Goal: Information Seeking & Learning: Learn about a topic

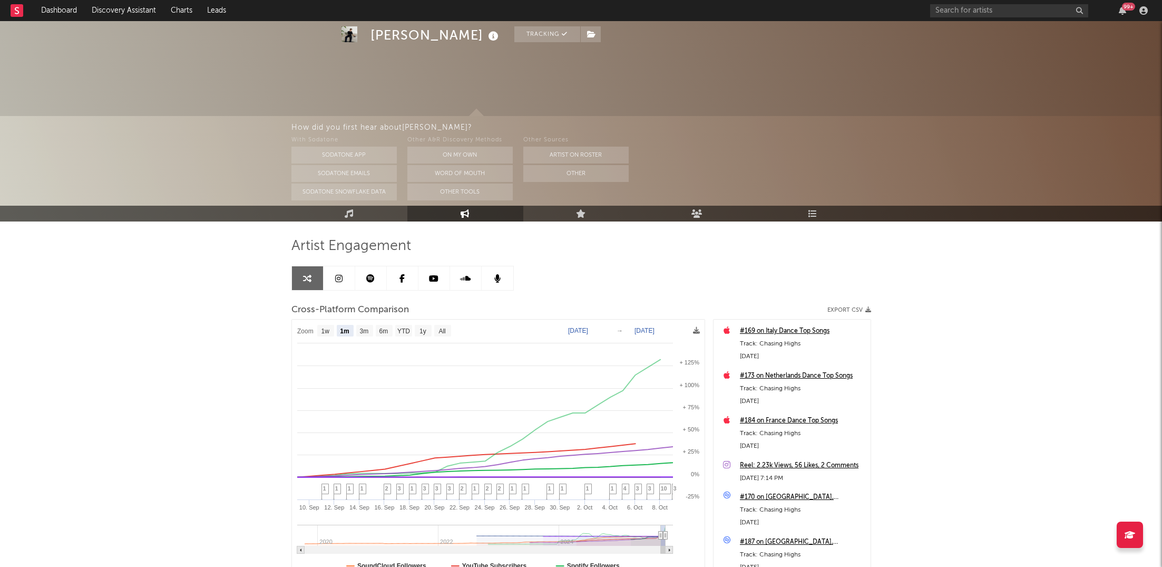
select select "1m"
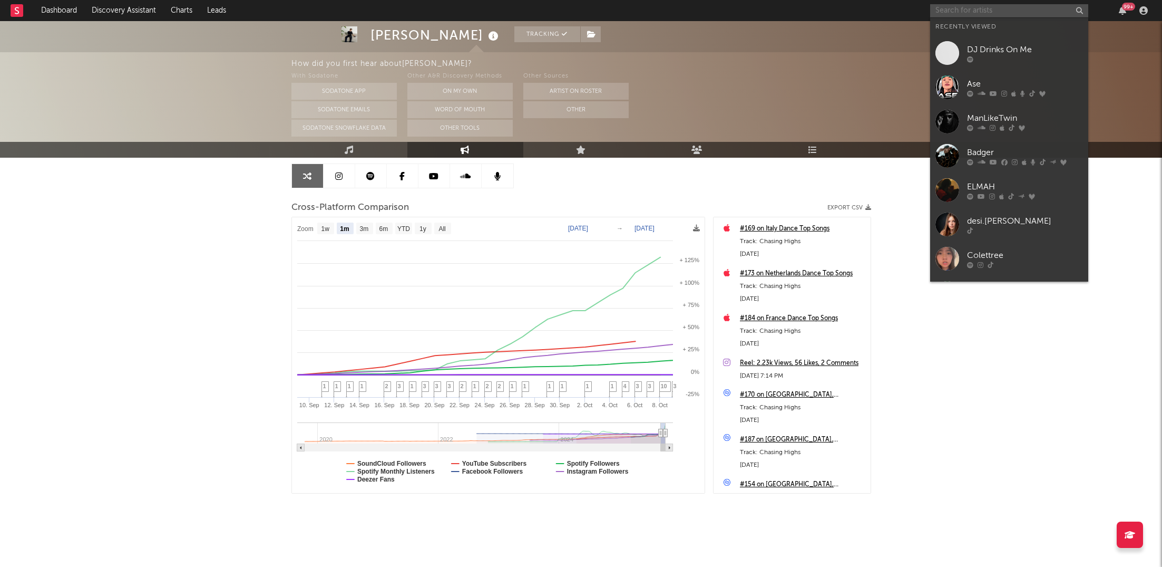
click at [988, 12] on input "text" at bounding box center [1009, 10] width 158 height 13
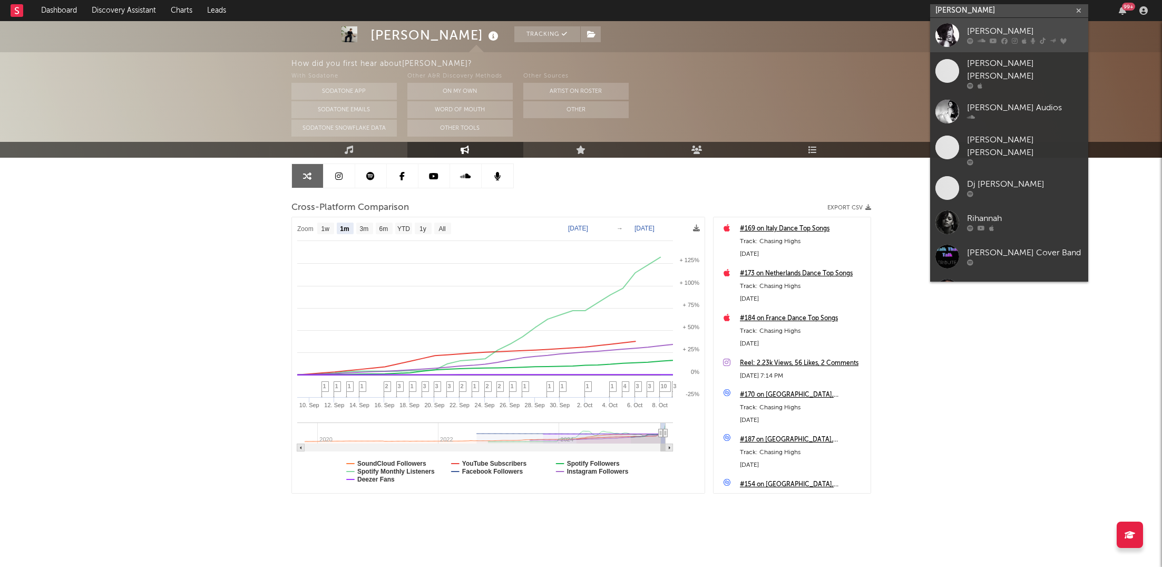
type input "[PERSON_NAME]"
click at [987, 43] on div at bounding box center [1025, 41] width 116 height 6
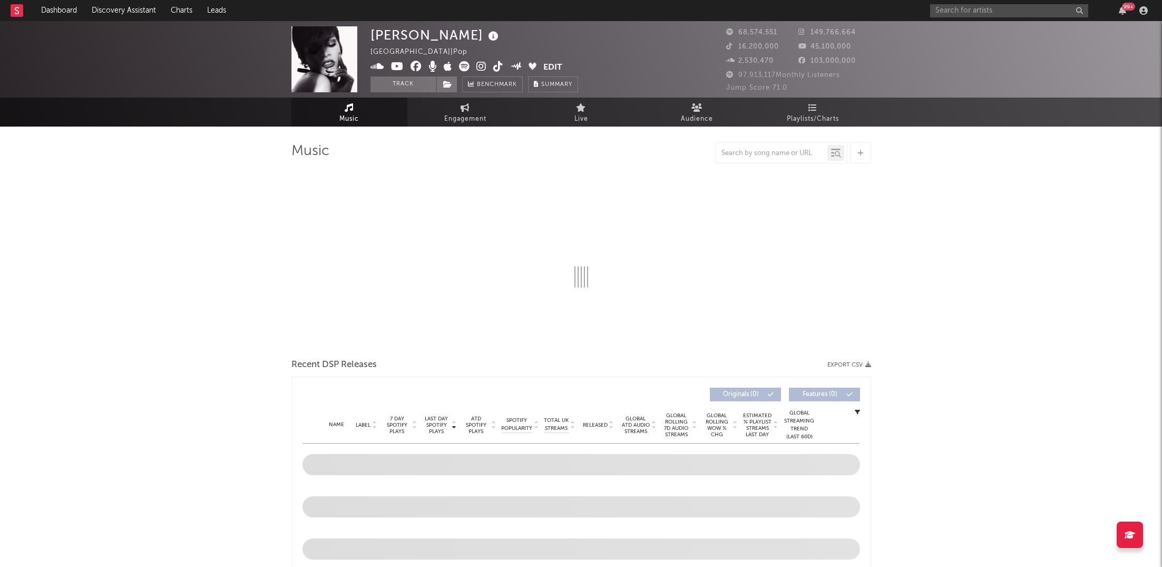
select select "6m"
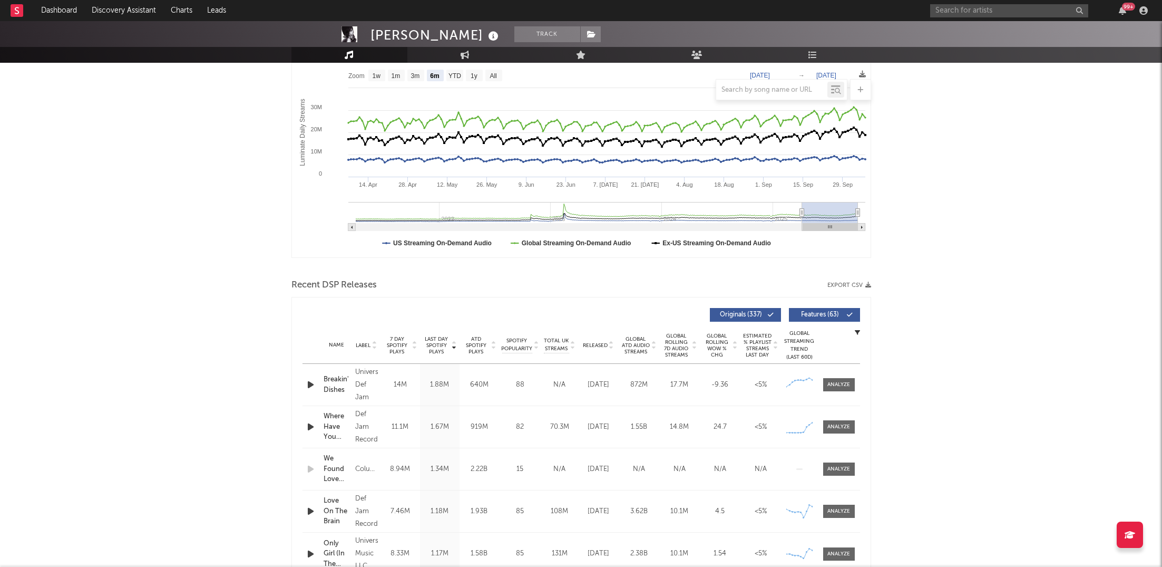
scroll to position [255, 0]
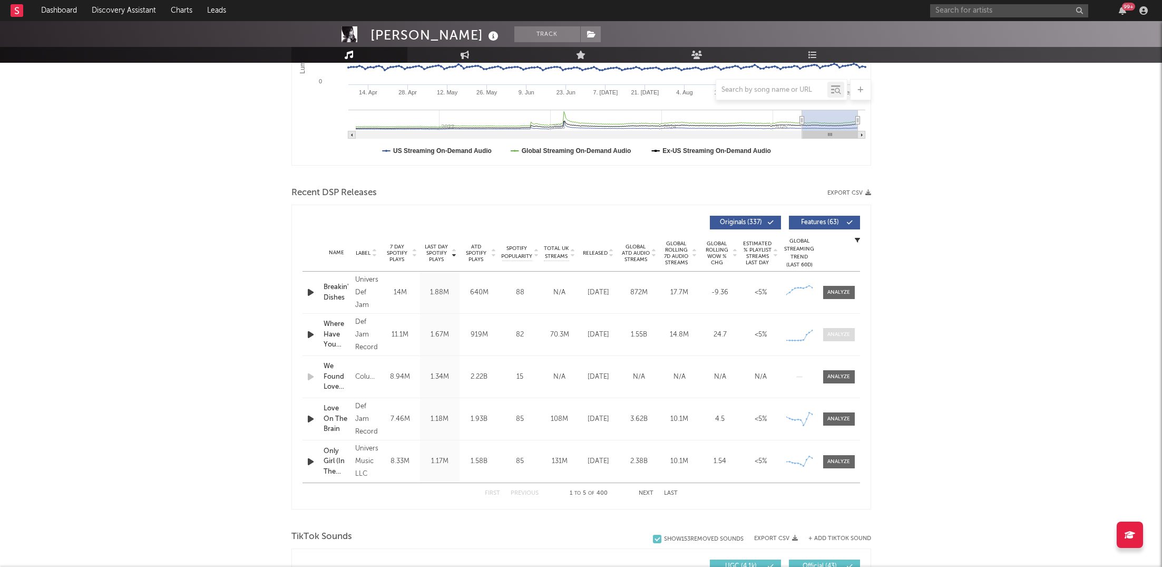
click at [845, 334] on div at bounding box center [838, 334] width 23 height 8
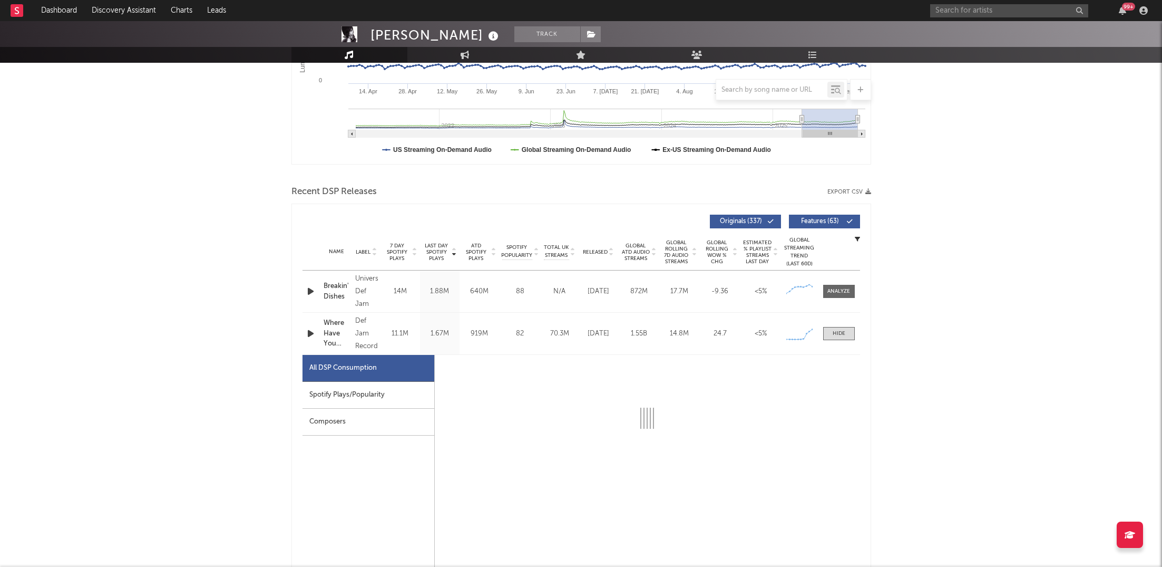
scroll to position [314, 0]
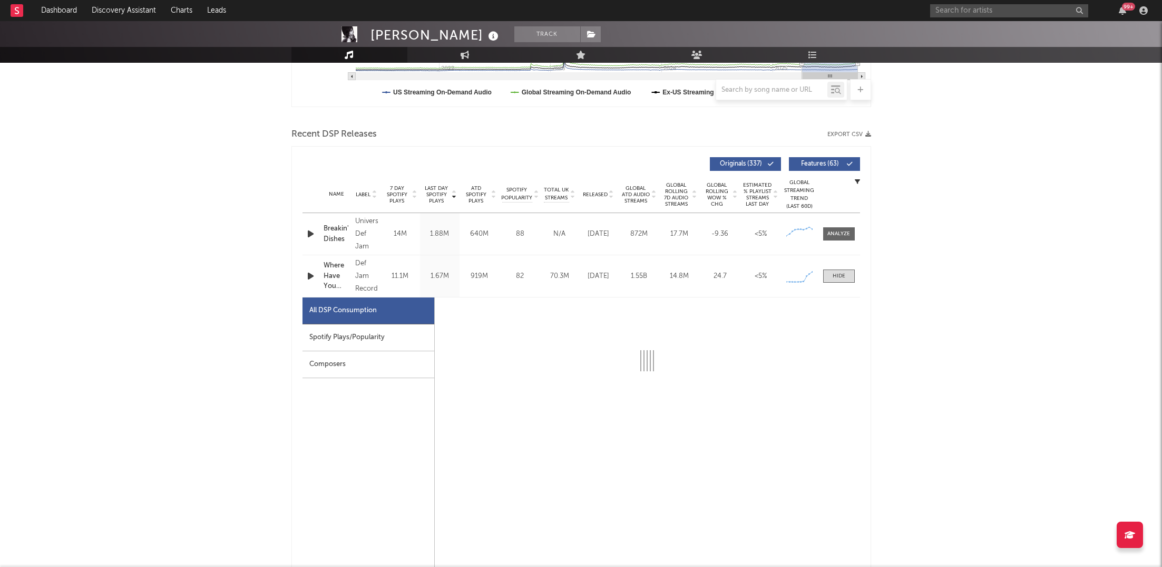
select select "6m"
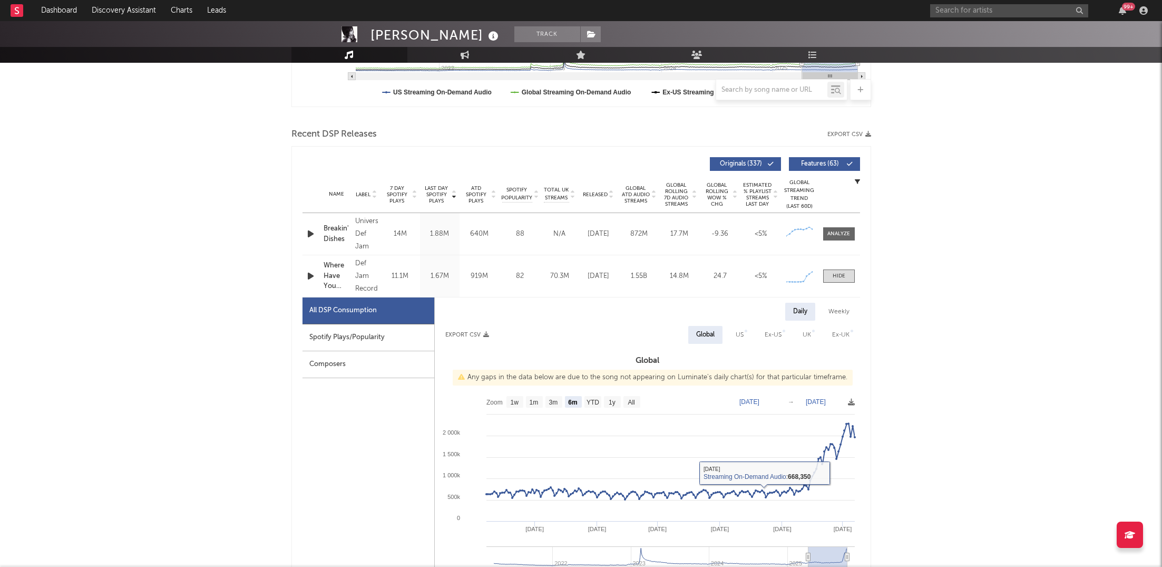
click at [391, 337] on div "Spotify Plays/Popularity" at bounding box center [369, 337] width 132 height 27
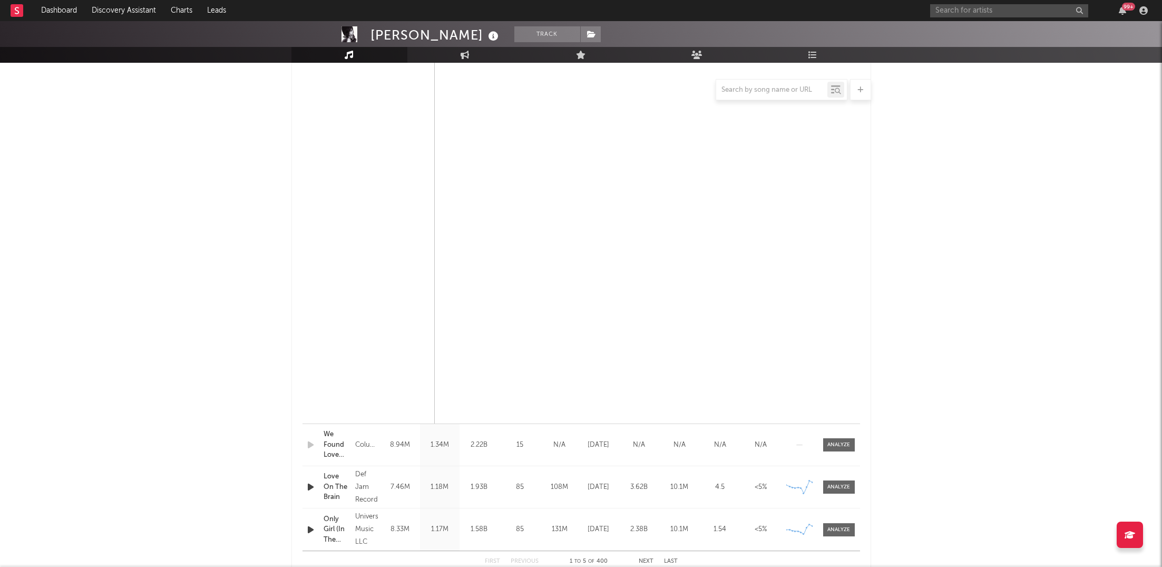
scroll to position [734, 0]
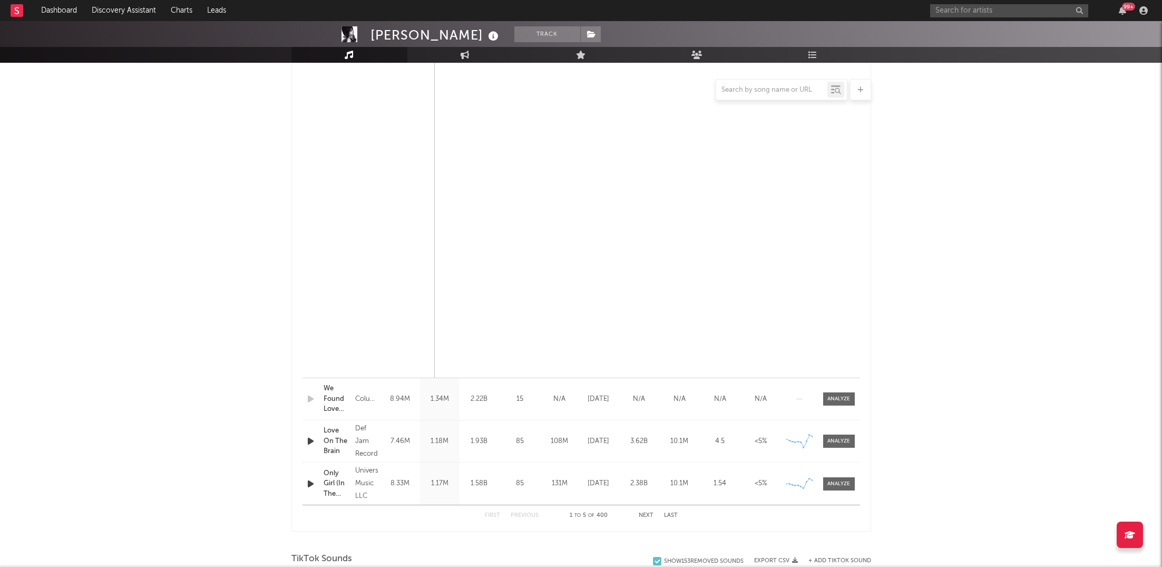
click at [824, 63] on div at bounding box center [647, 127] width 425 height 501
click at [822, 57] on link "Playlists/Charts" at bounding box center [813, 55] width 116 height 16
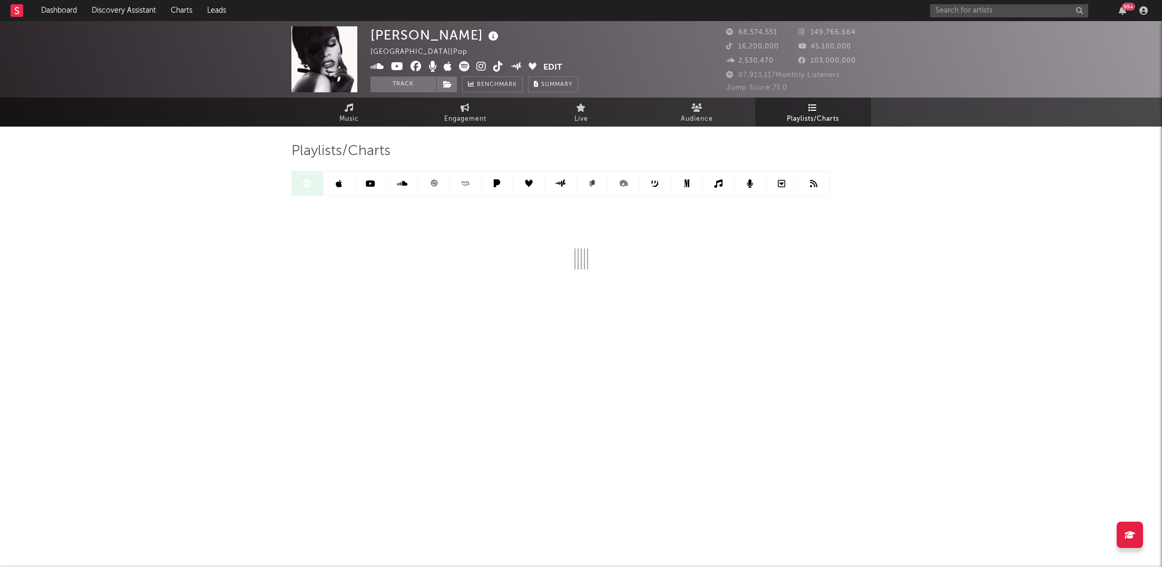
click at [345, 190] on link at bounding box center [340, 183] width 32 height 24
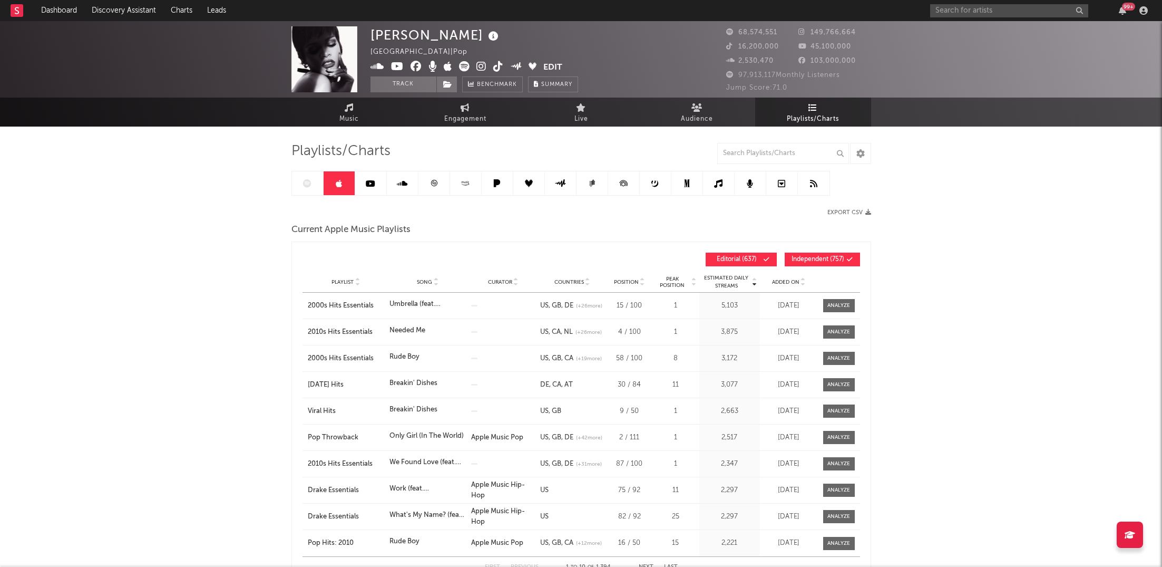
click at [303, 176] on div at bounding box center [560, 183] width 539 height 25
click at [309, 184] on div at bounding box center [560, 183] width 539 height 25
click at [301, 188] on div at bounding box center [560, 183] width 539 height 25
click at [391, 113] on link "Music" at bounding box center [349, 112] width 116 height 29
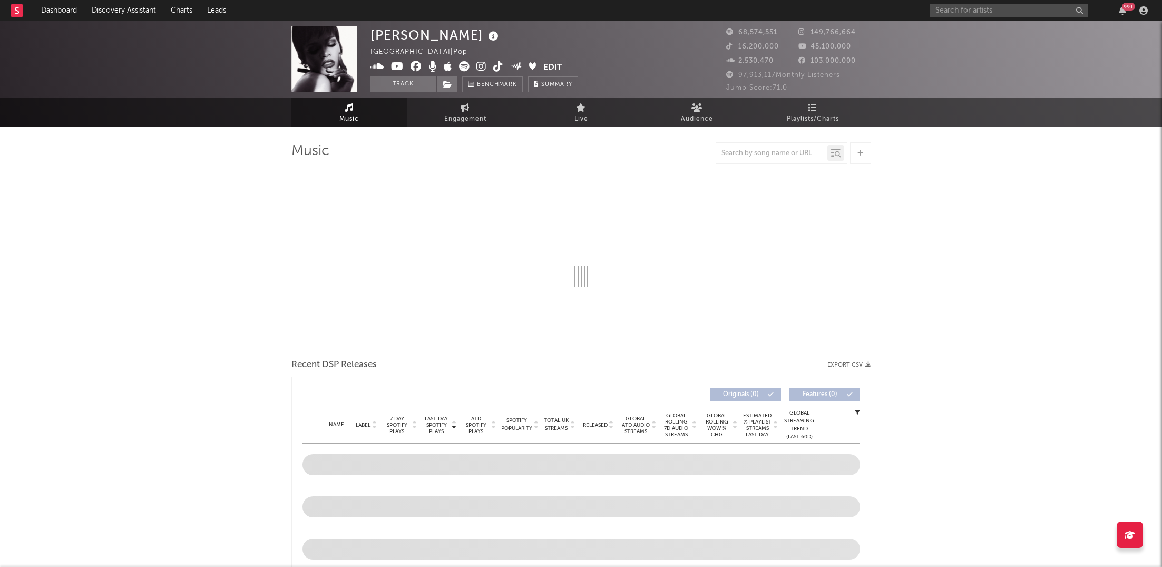
select select "6m"
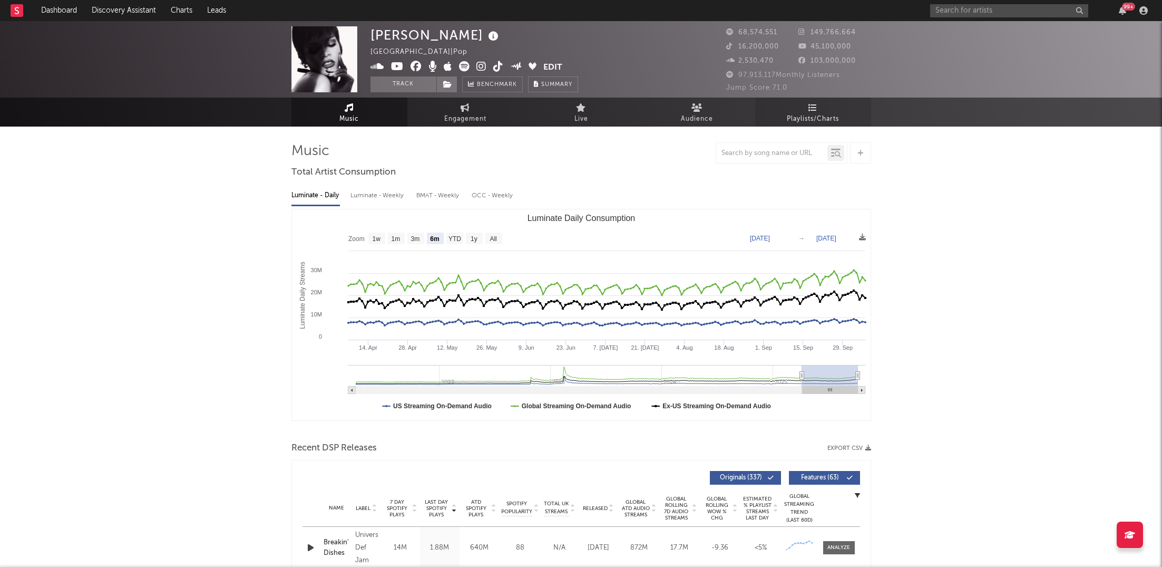
click at [806, 113] on span "Playlists/Charts" at bounding box center [813, 119] width 52 height 13
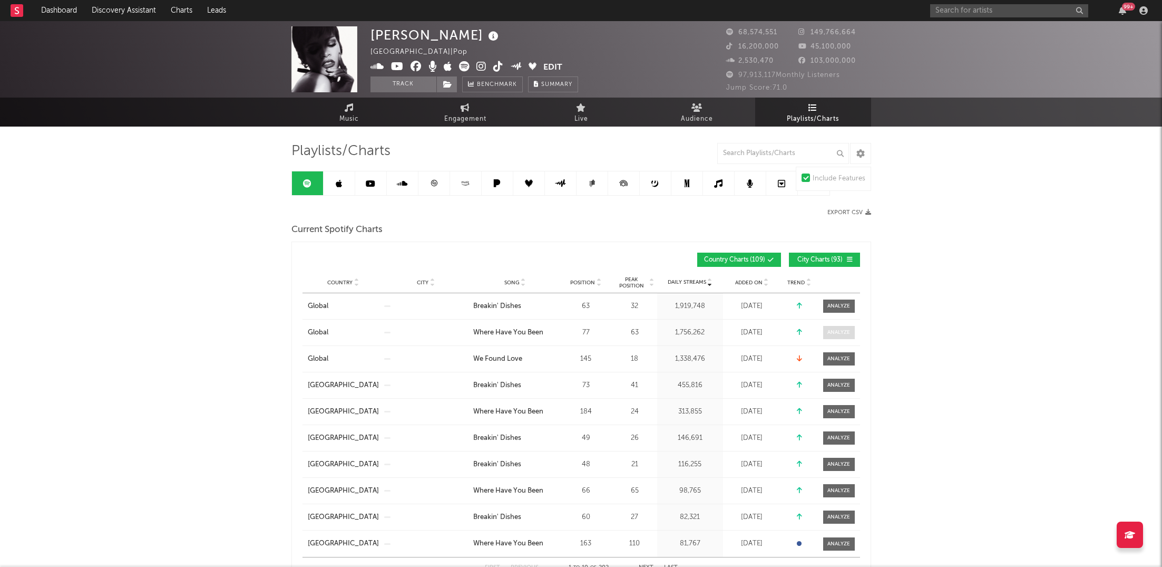
click at [825, 330] on span at bounding box center [839, 332] width 32 height 13
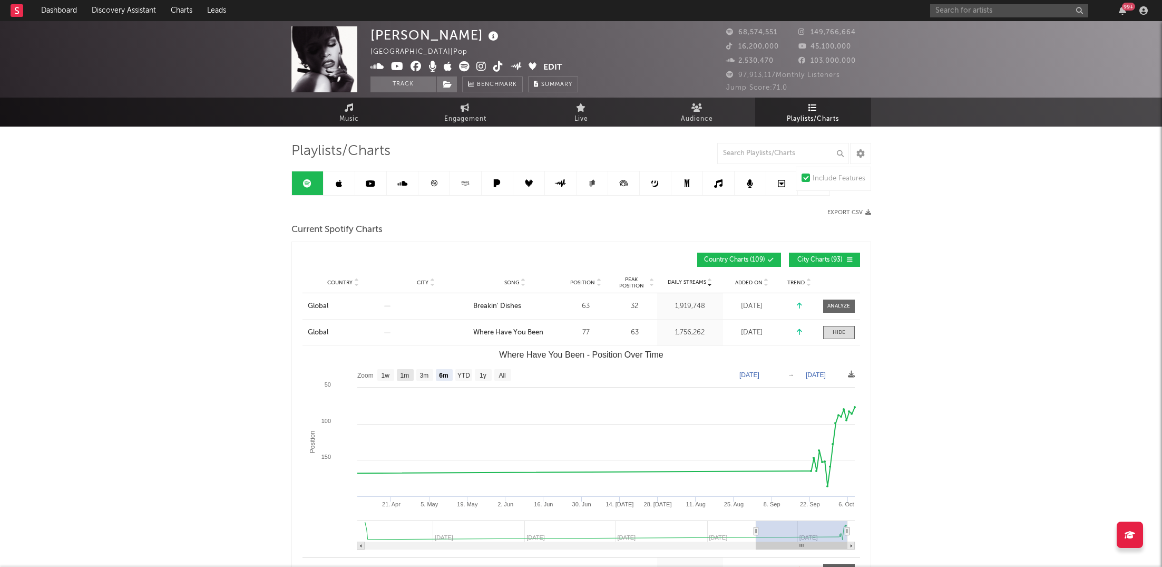
click at [400, 374] on text "1m" at bounding box center [404, 375] width 9 height 7
select select "1m"
type input "[DATE]"
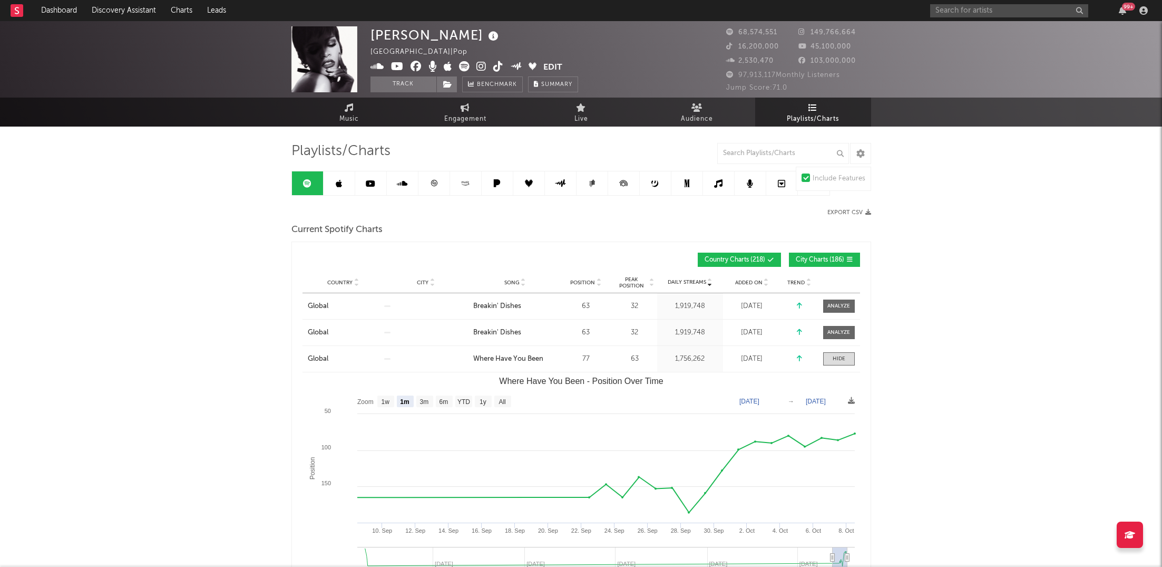
click at [434, 186] on icon at bounding box center [434, 183] width 6 height 6
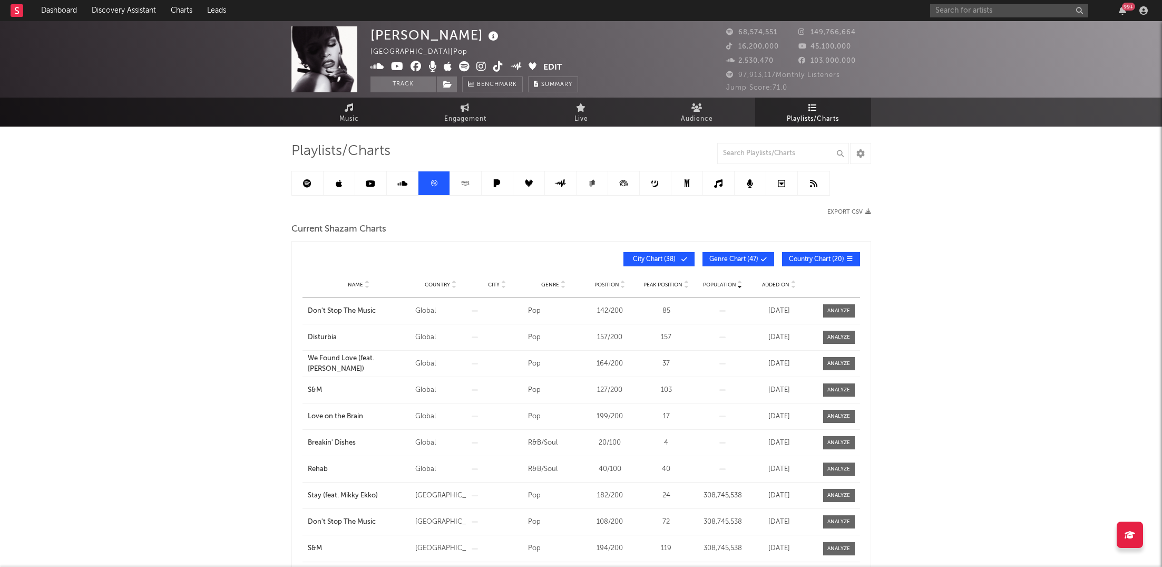
click at [315, 179] on link at bounding box center [308, 183] width 32 height 24
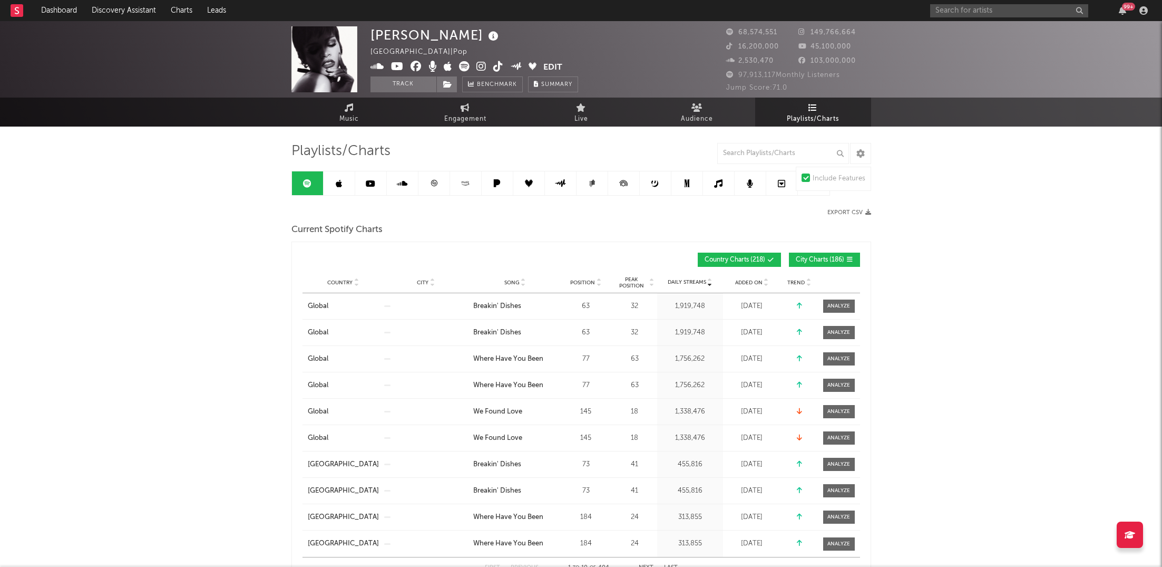
click at [437, 184] on icon at bounding box center [434, 183] width 8 height 8
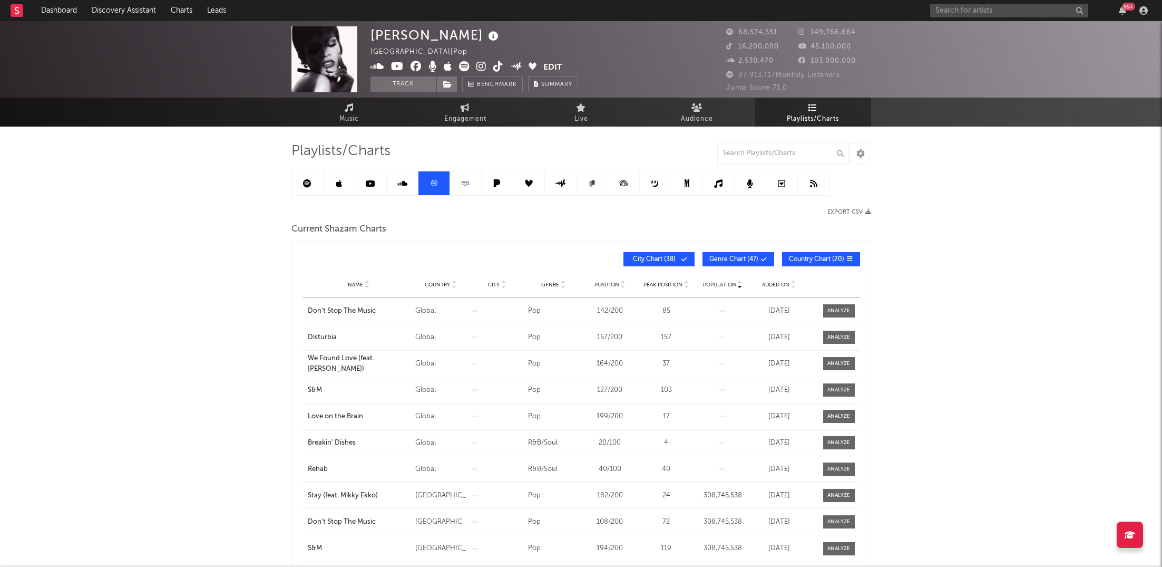
click at [356, 187] on link at bounding box center [371, 183] width 32 height 24
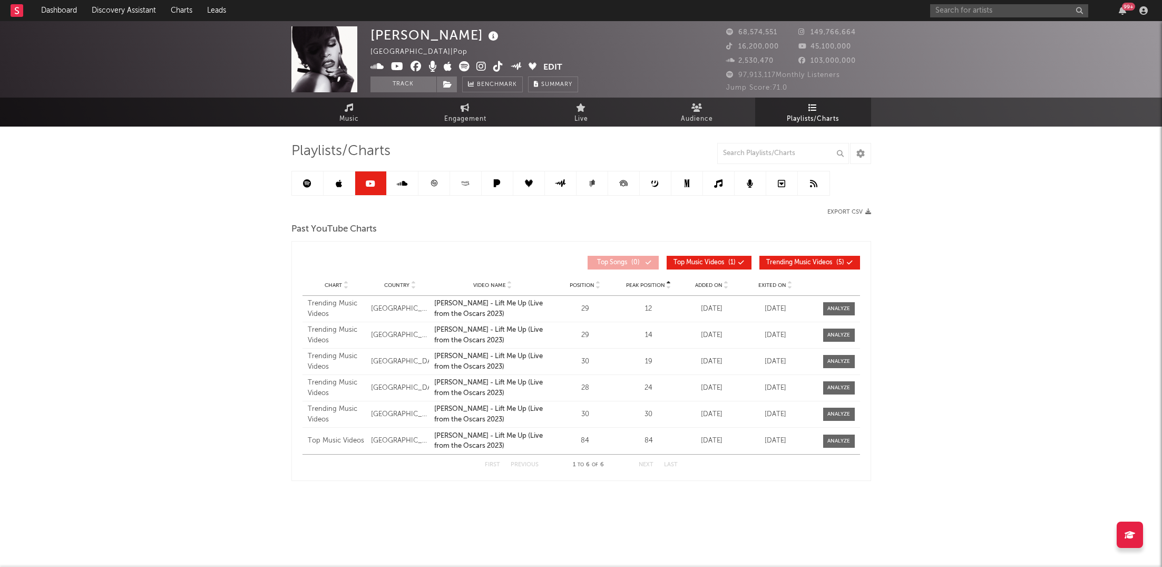
click at [343, 184] on link at bounding box center [340, 183] width 32 height 24
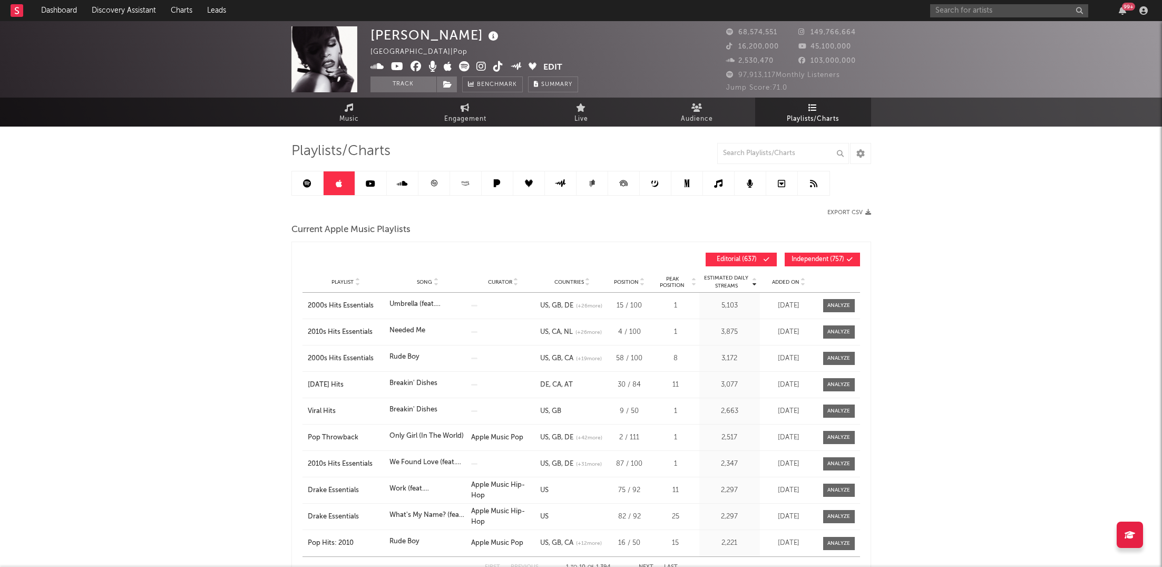
click at [313, 178] on link at bounding box center [308, 183] width 32 height 24
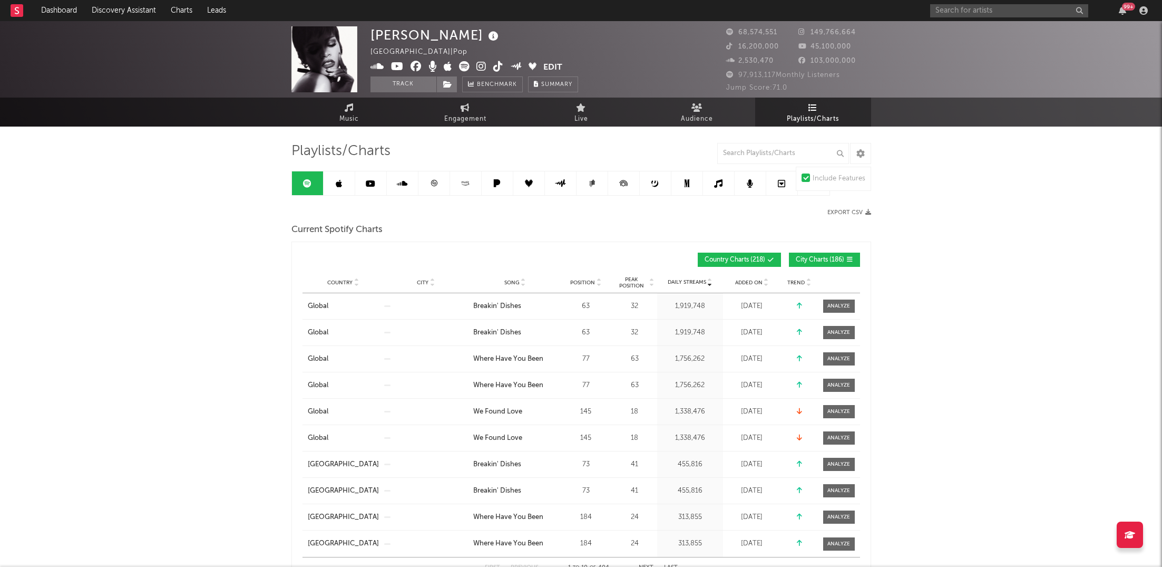
click at [588, 283] on span "Position" at bounding box center [582, 282] width 25 height 6
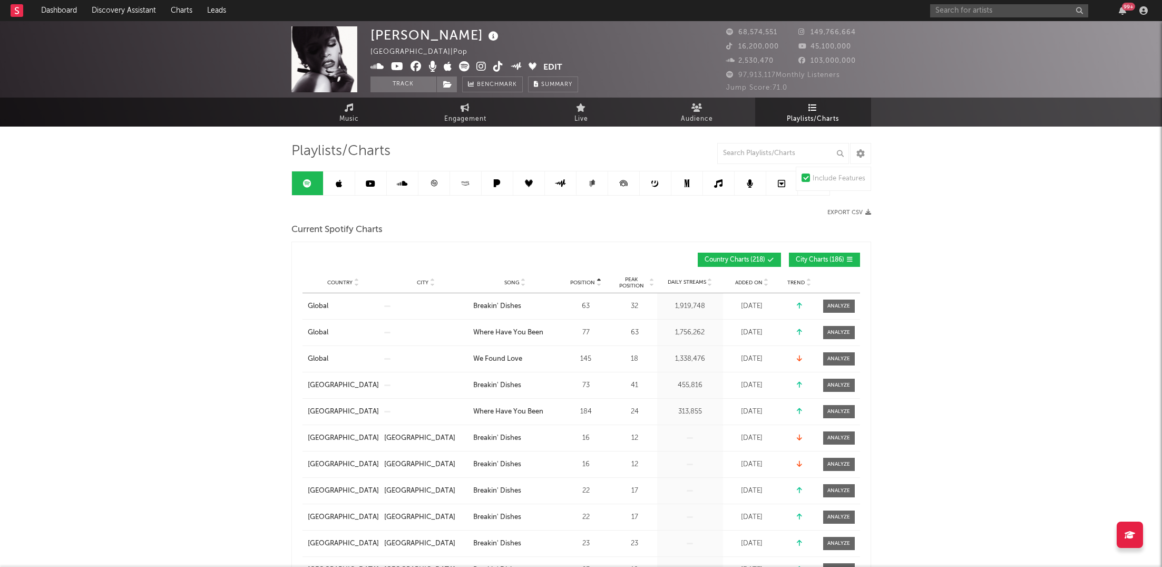
click at [820, 123] on span "Playlists/Charts" at bounding box center [813, 119] width 52 height 13
click at [1122, 9] on icon "button" at bounding box center [1122, 10] width 7 height 8
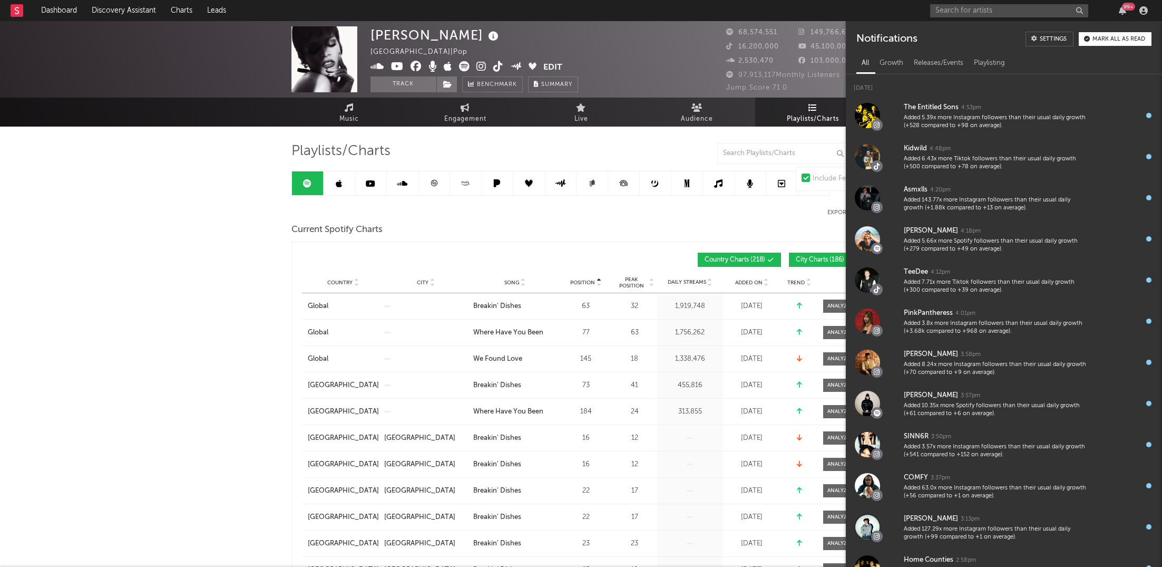
click at [989, 20] on div "99 +" at bounding box center [1040, 10] width 221 height 21
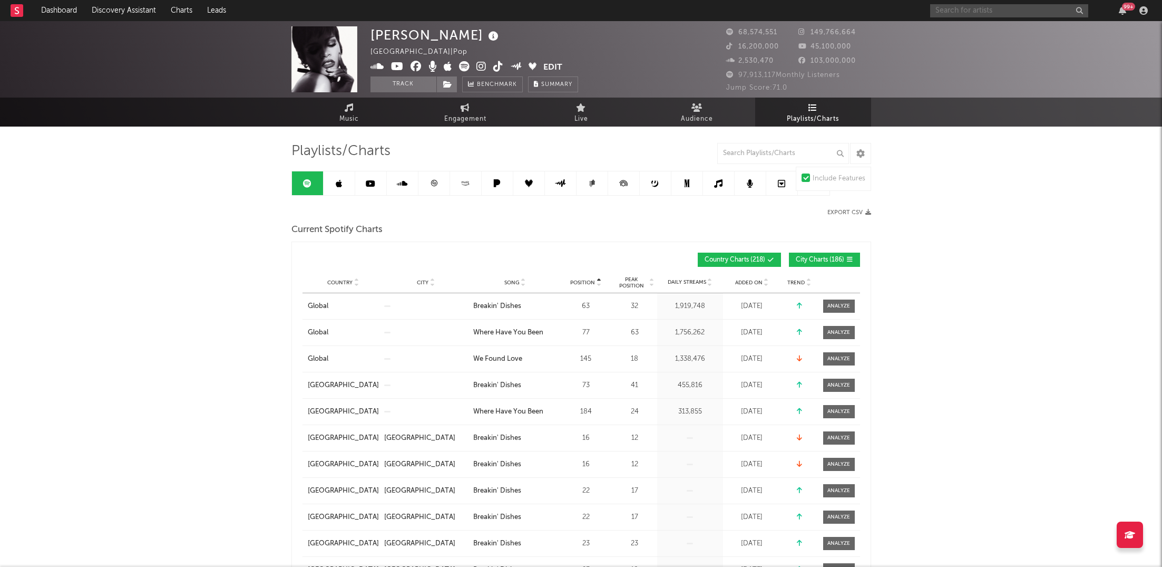
click at [991, 9] on input "text" at bounding box center [1009, 10] width 158 height 13
click at [985, 12] on input "[PERSON_NAME] oak" at bounding box center [1009, 10] width 158 height 13
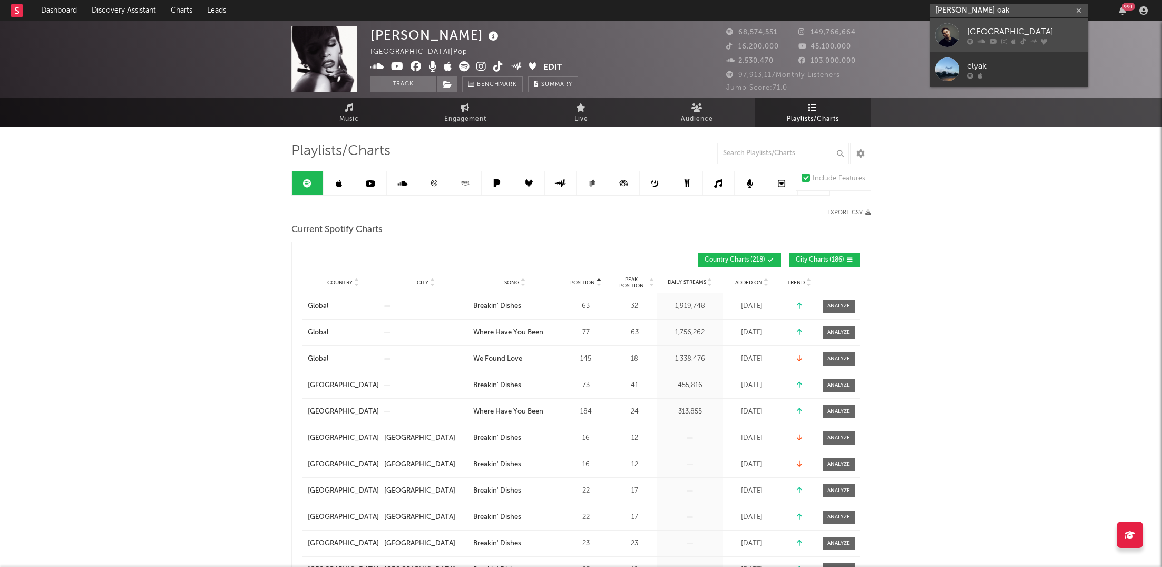
type input "[PERSON_NAME] oak"
click at [980, 37] on div "[GEOGRAPHIC_DATA]" at bounding box center [1025, 31] width 116 height 13
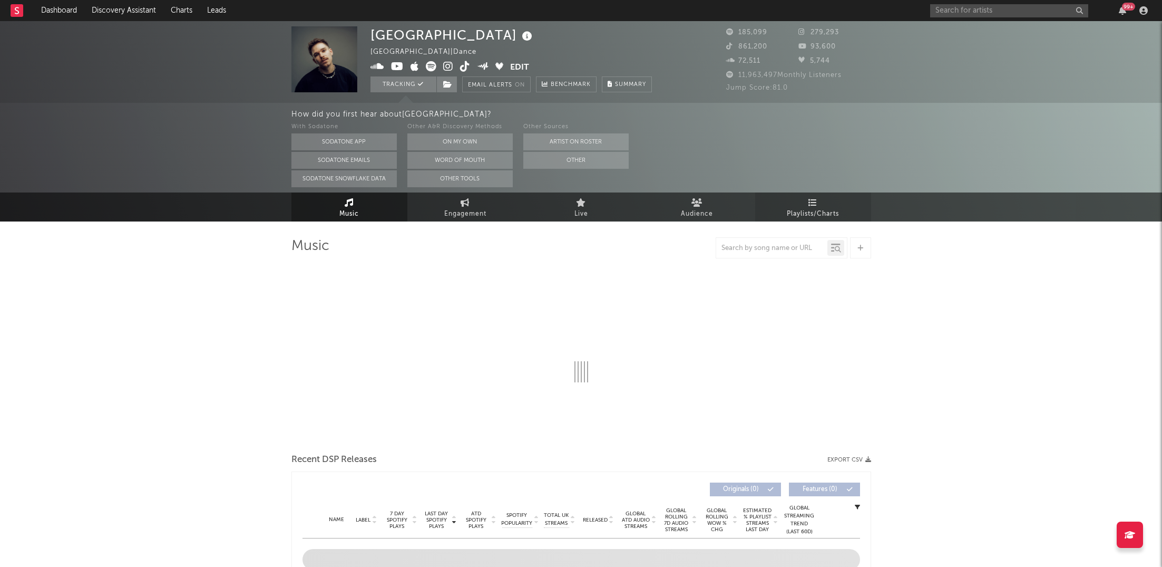
select select "6m"
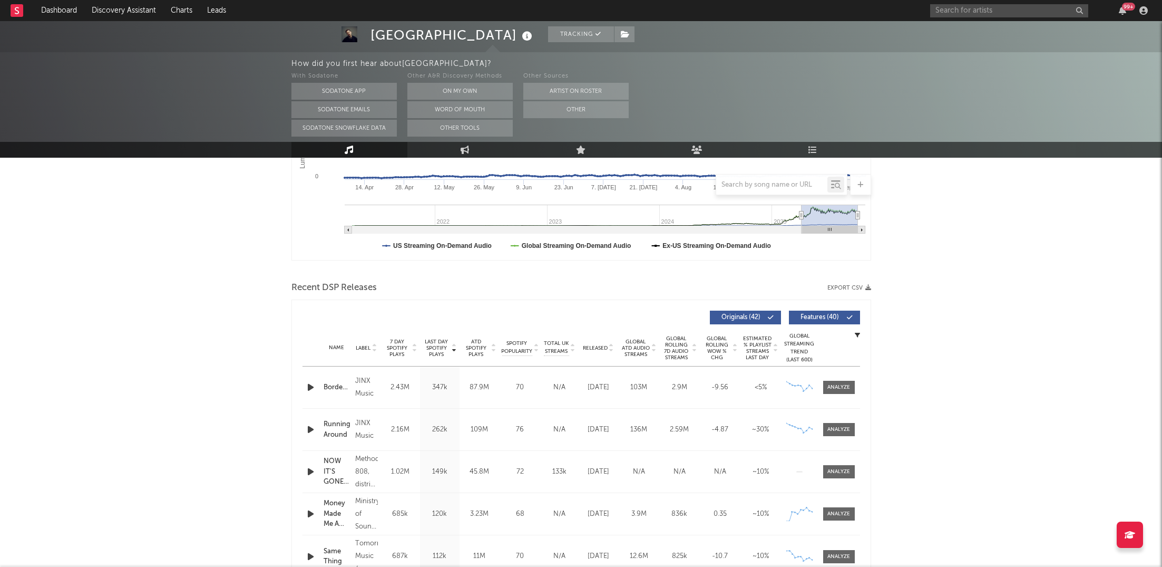
scroll to position [264, 0]
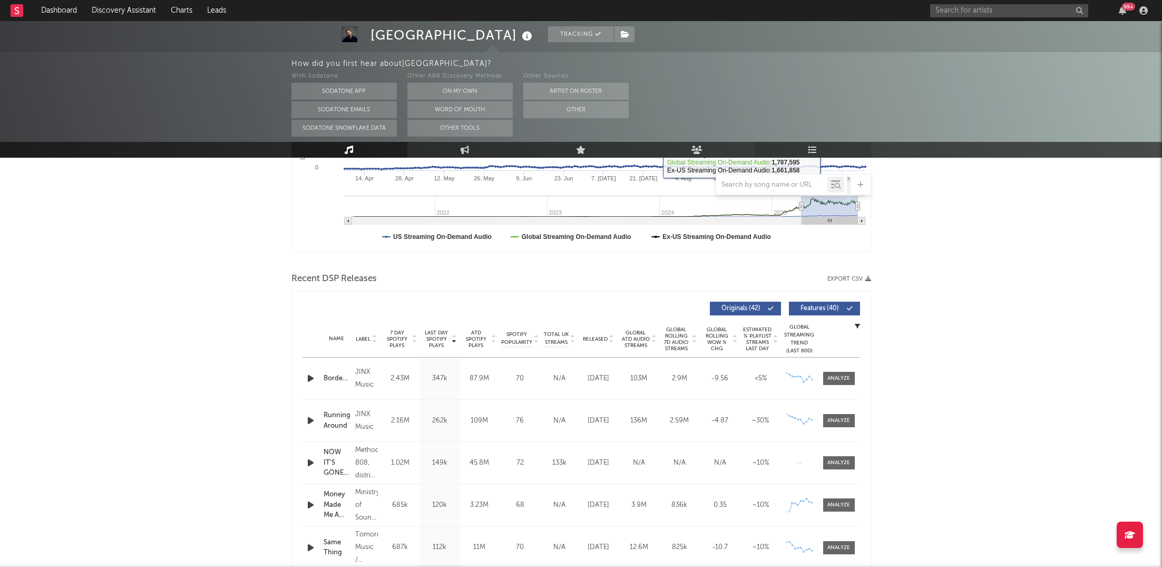
click at [827, 142] on link "Playlists/Charts" at bounding box center [813, 150] width 116 height 16
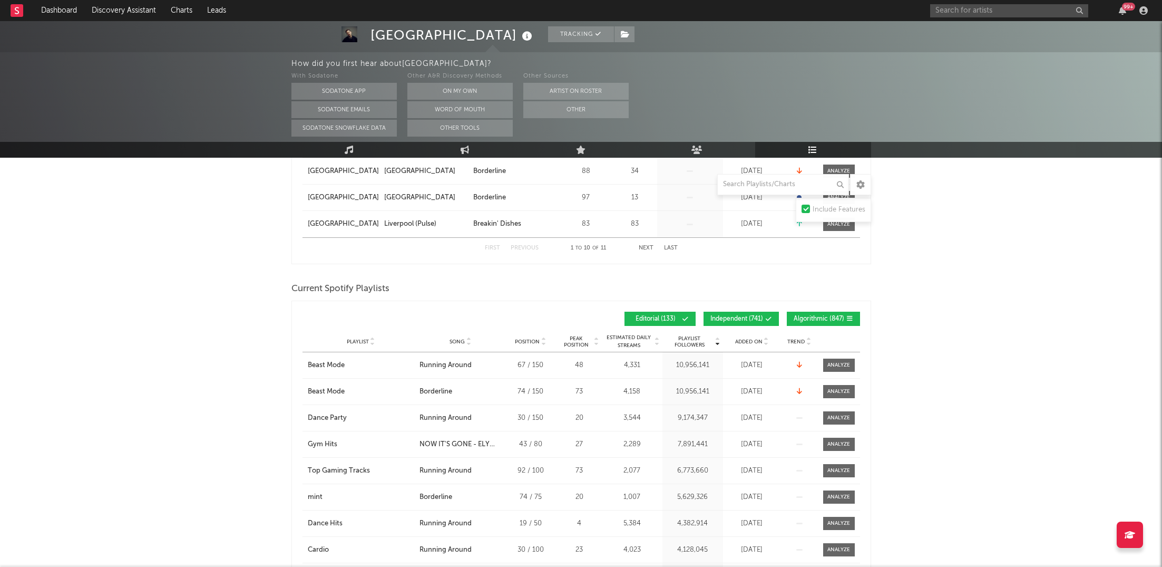
scroll to position [424, 0]
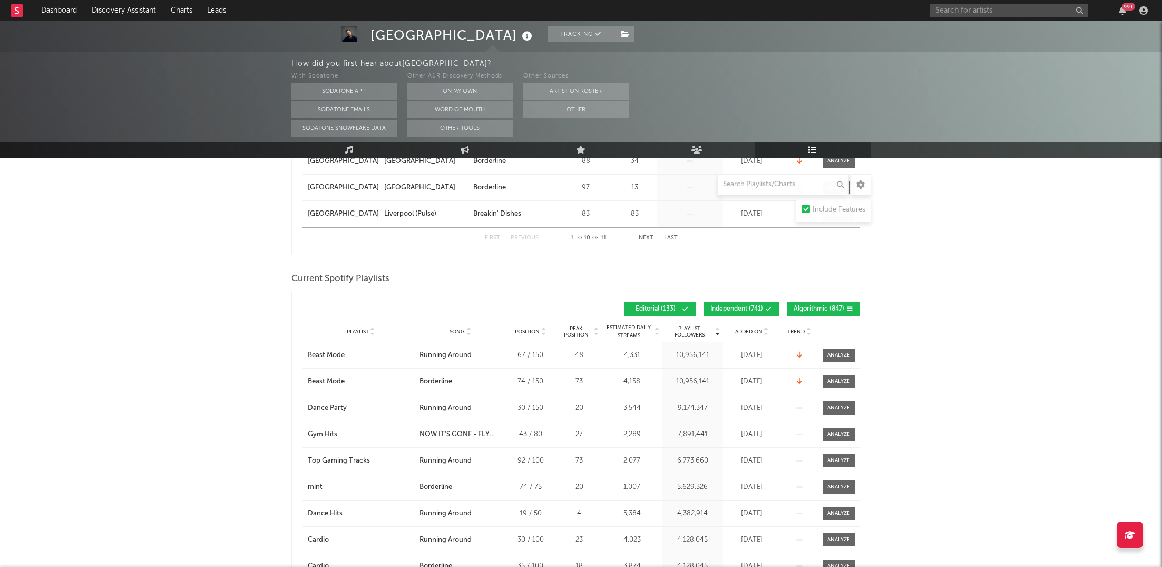
click at [685, 307] on icon at bounding box center [686, 309] width 6 height 6
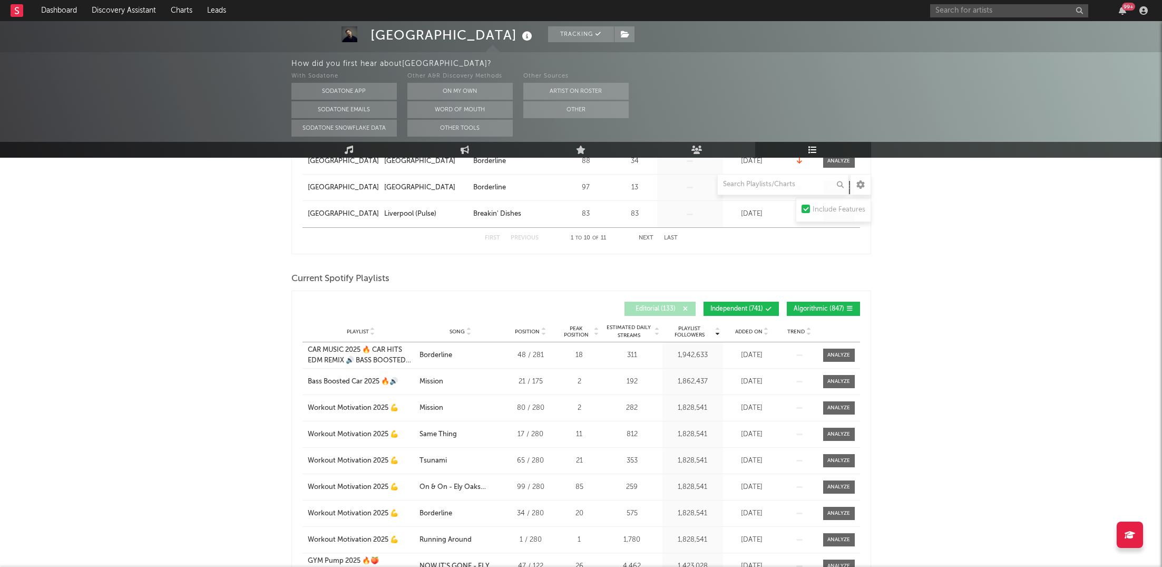
click at [771, 293] on div "Playlist Followers Playlist Song Position Peak Position Playlist Followers Adde…" at bounding box center [581, 461] width 580 height 342
click at [771, 307] on icon at bounding box center [769, 309] width 6 height 6
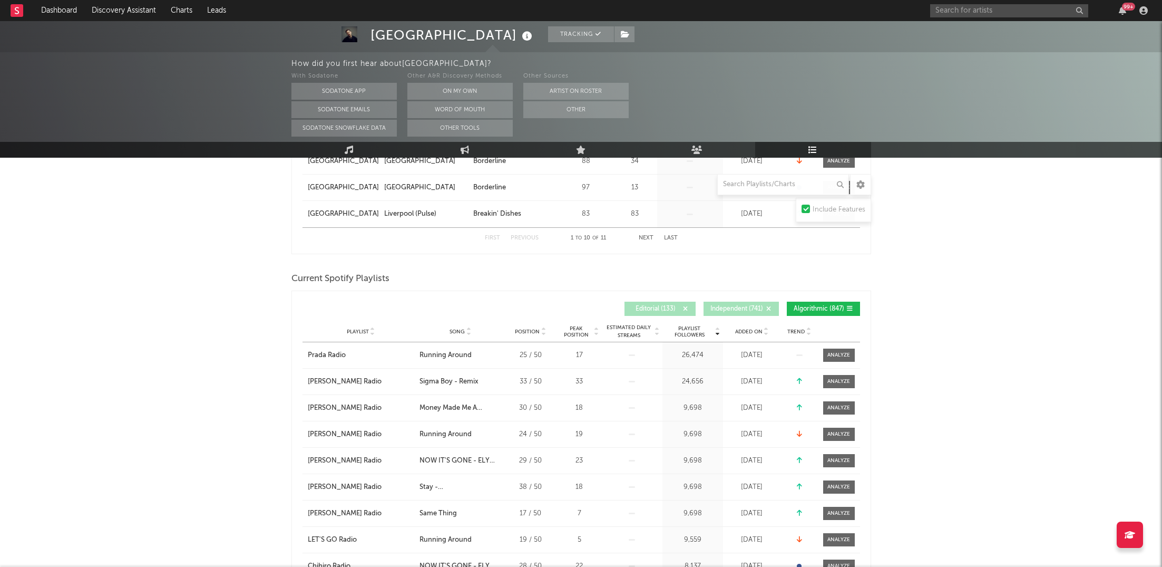
click at [840, 306] on span "Algorithmic ( 847 )" at bounding box center [819, 309] width 51 height 6
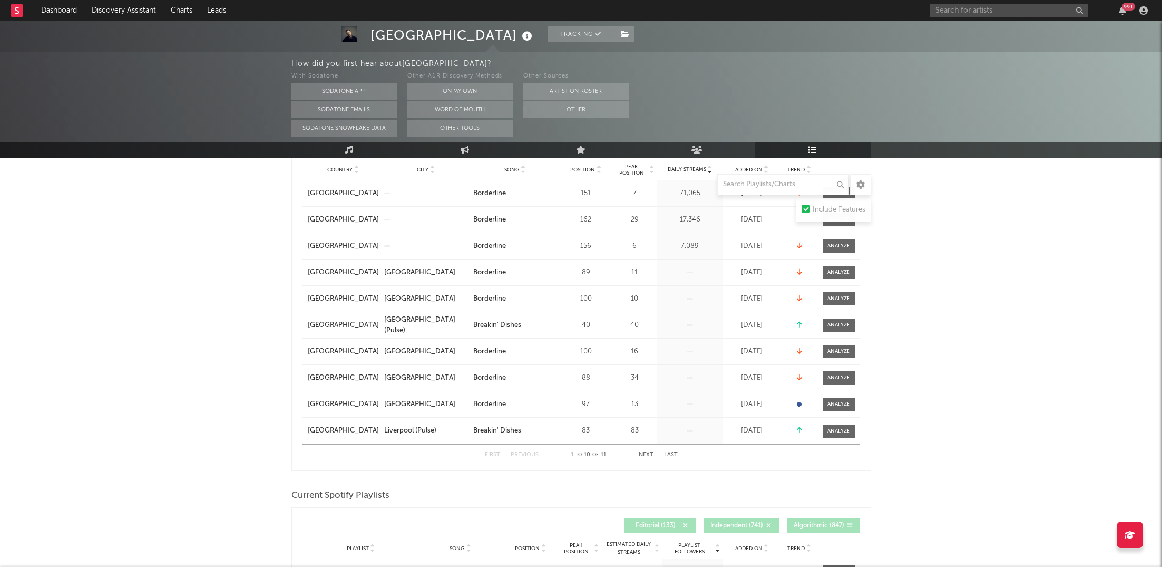
scroll to position [0, 0]
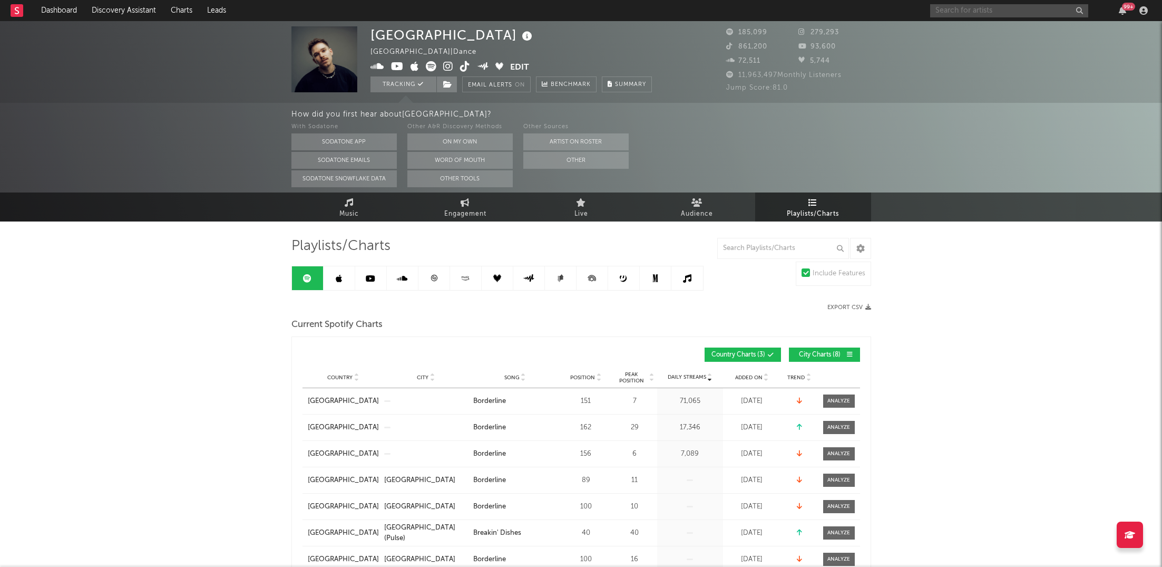
click at [956, 16] on input "text" at bounding box center [1009, 10] width 158 height 13
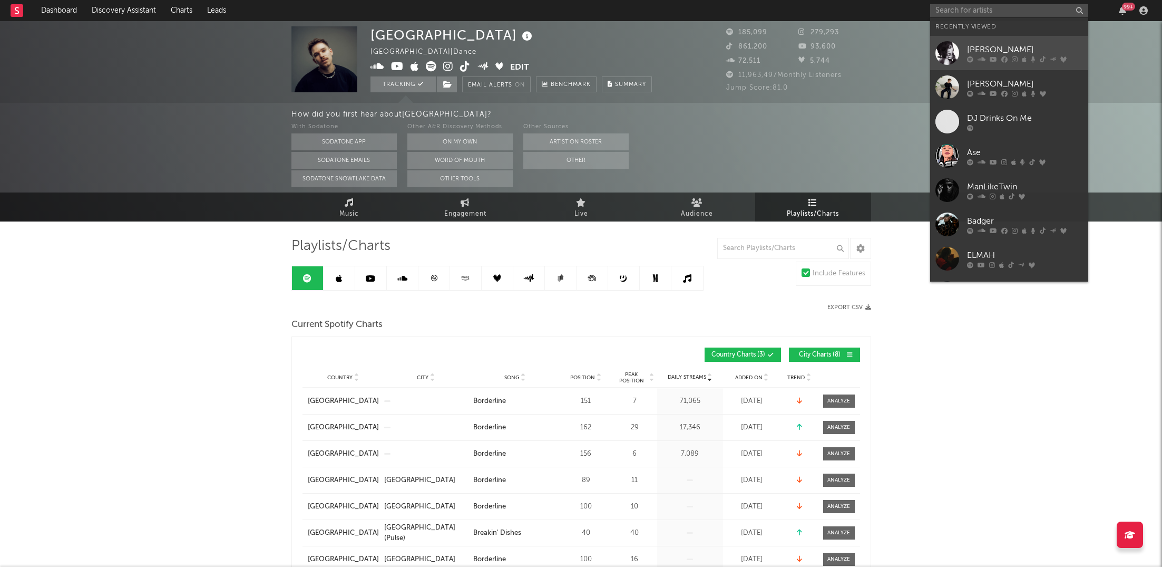
click at [987, 52] on div "[PERSON_NAME]" at bounding box center [1025, 49] width 116 height 13
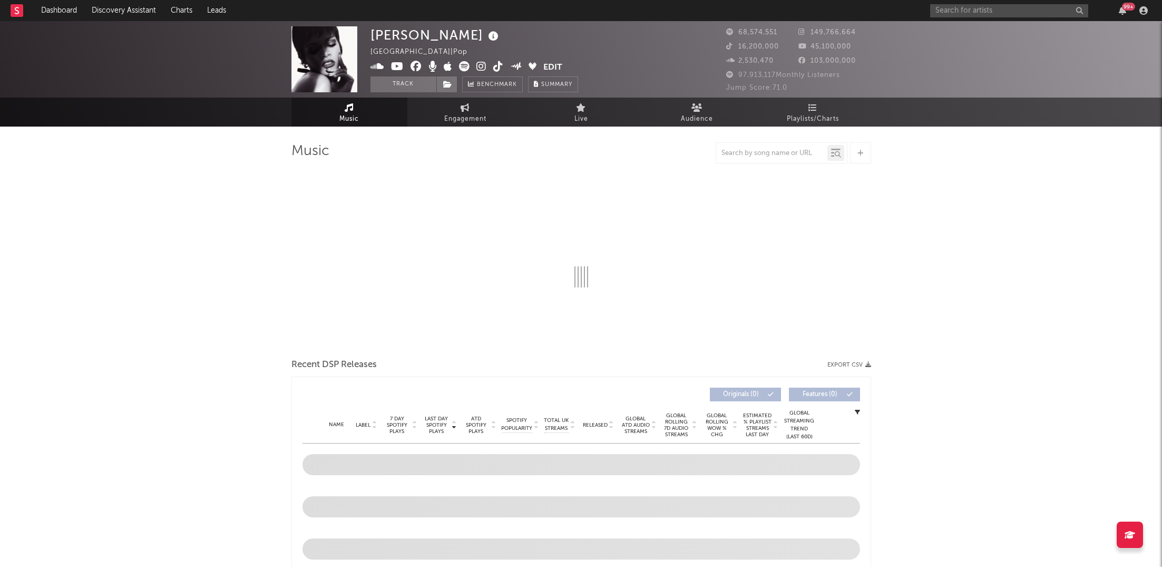
select select "6m"
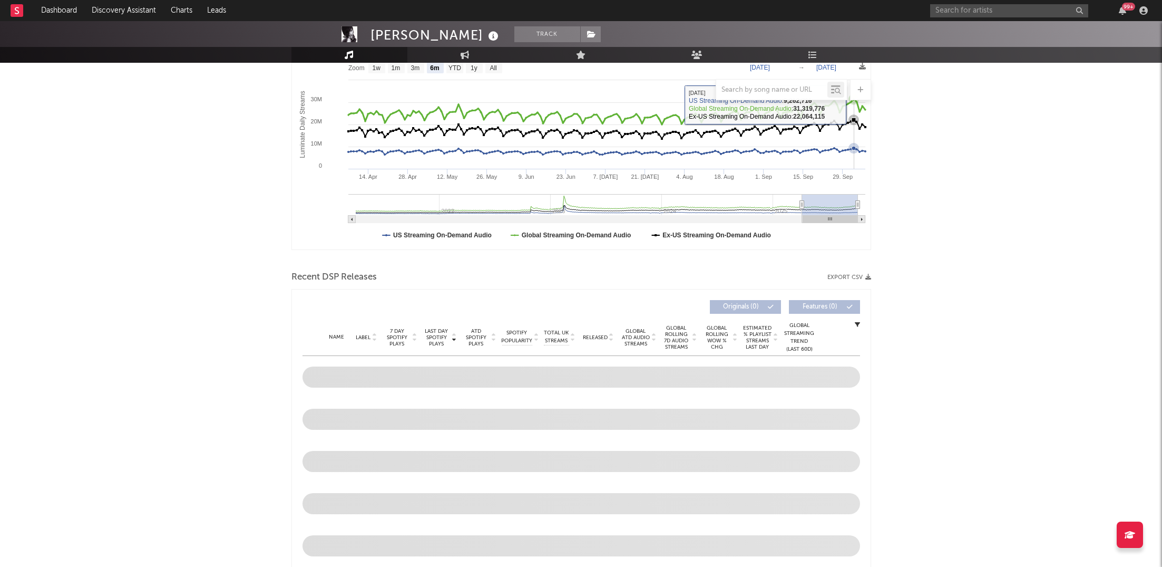
scroll to position [203, 0]
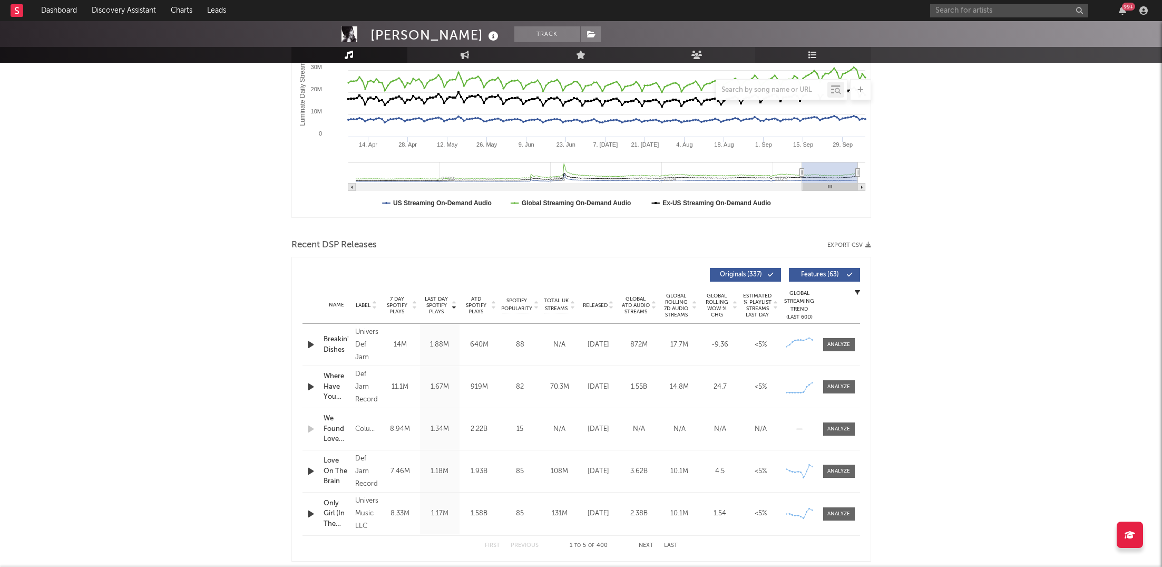
click at [816, 54] on icon at bounding box center [812, 55] width 9 height 8
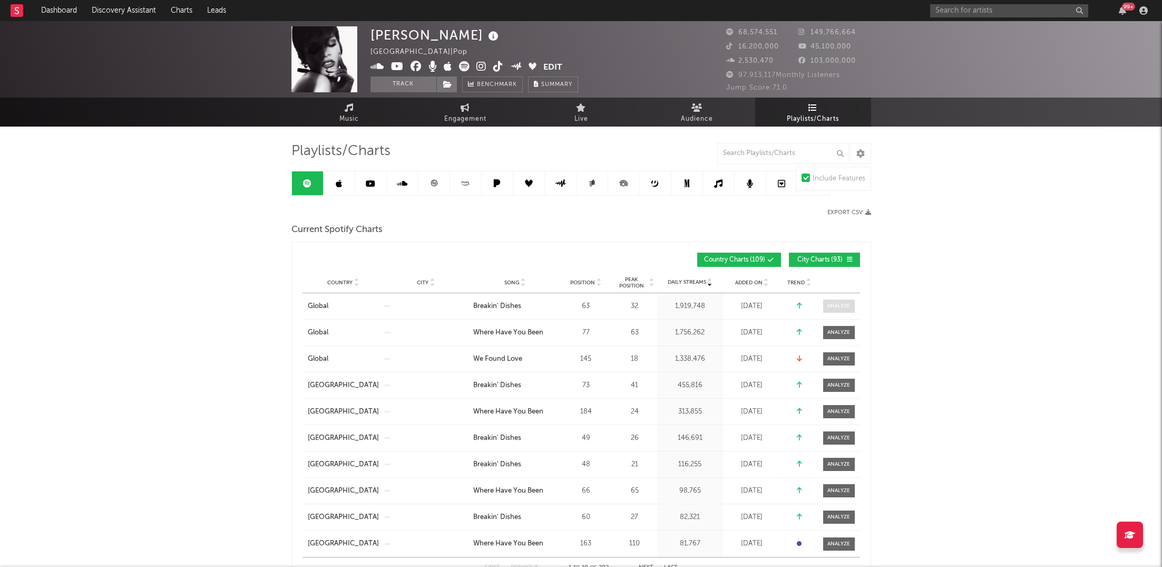
click at [849, 306] on div at bounding box center [838, 306] width 23 height 8
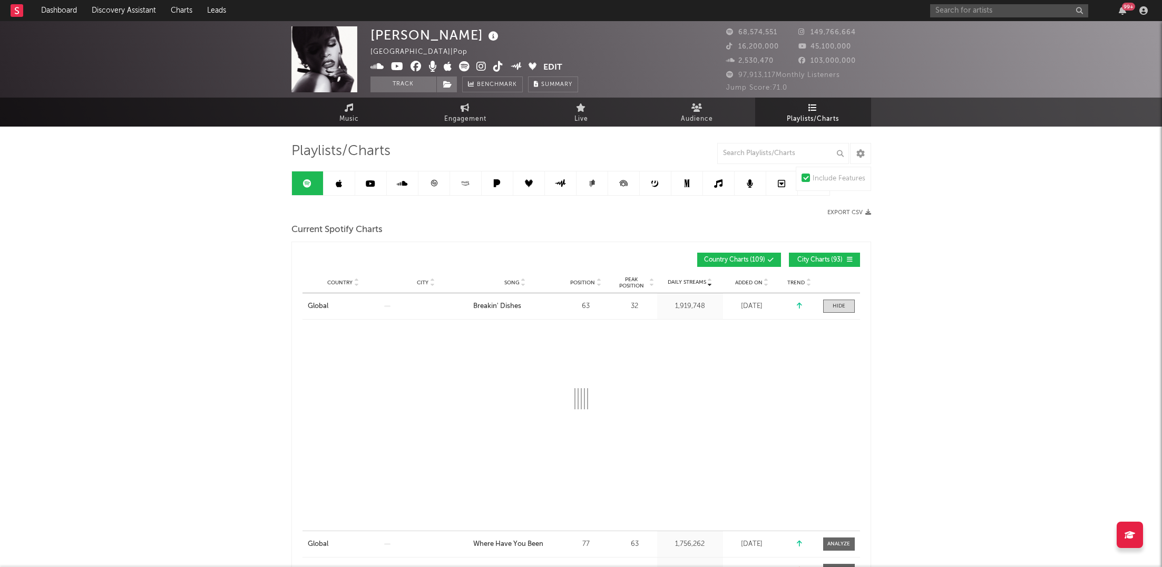
select select "6m"
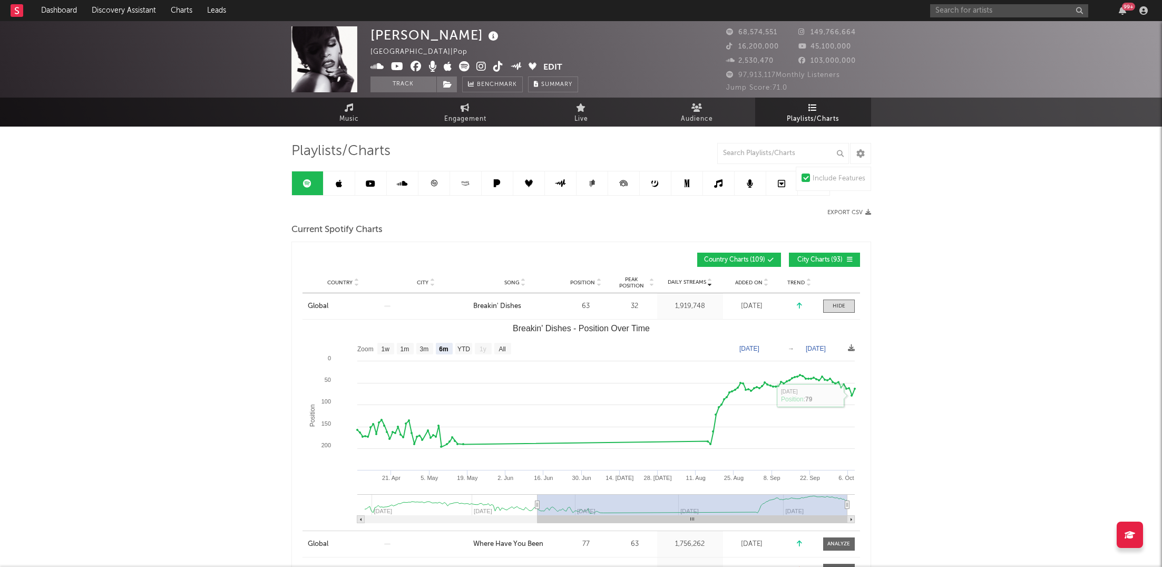
click at [840, 297] on div "Country Global City Song Breakin' Dishes Position 63 Peak Position 32 Estimated…" at bounding box center [582, 306] width 558 height 26
click at [844, 306] on div at bounding box center [839, 306] width 13 height 8
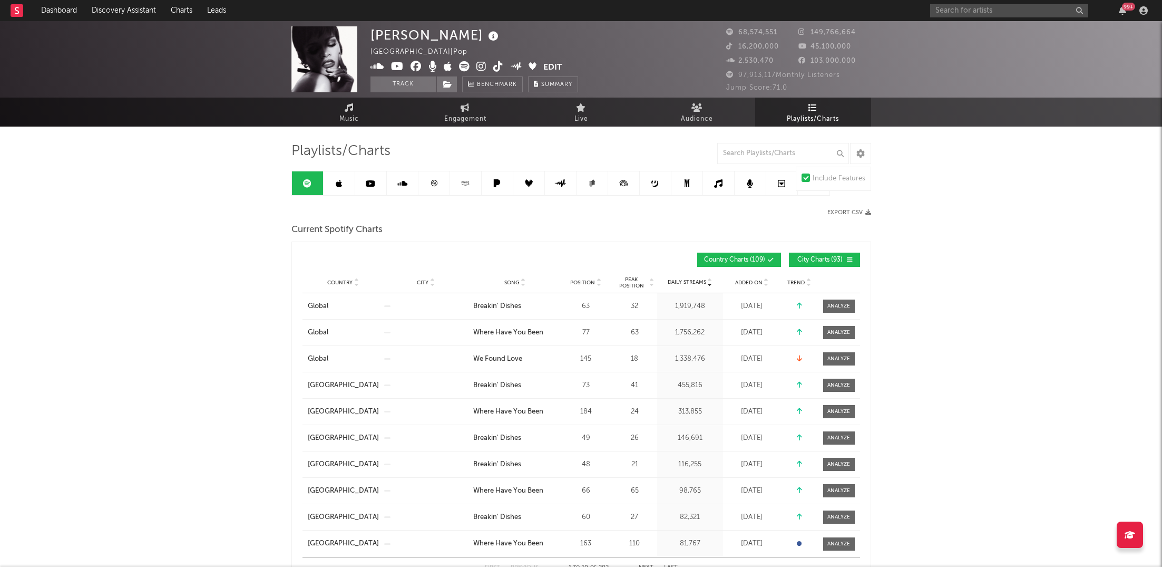
click at [954, 25] on div "[PERSON_NAME] [GEOGRAPHIC_DATA] | Pop Edit Track Benchmark Summary 68,574,551 1…" at bounding box center [581, 59] width 1162 height 76
click at [956, 18] on div "99 +" at bounding box center [1040, 10] width 221 height 21
click at [961, 9] on input "text" at bounding box center [1009, 10] width 158 height 13
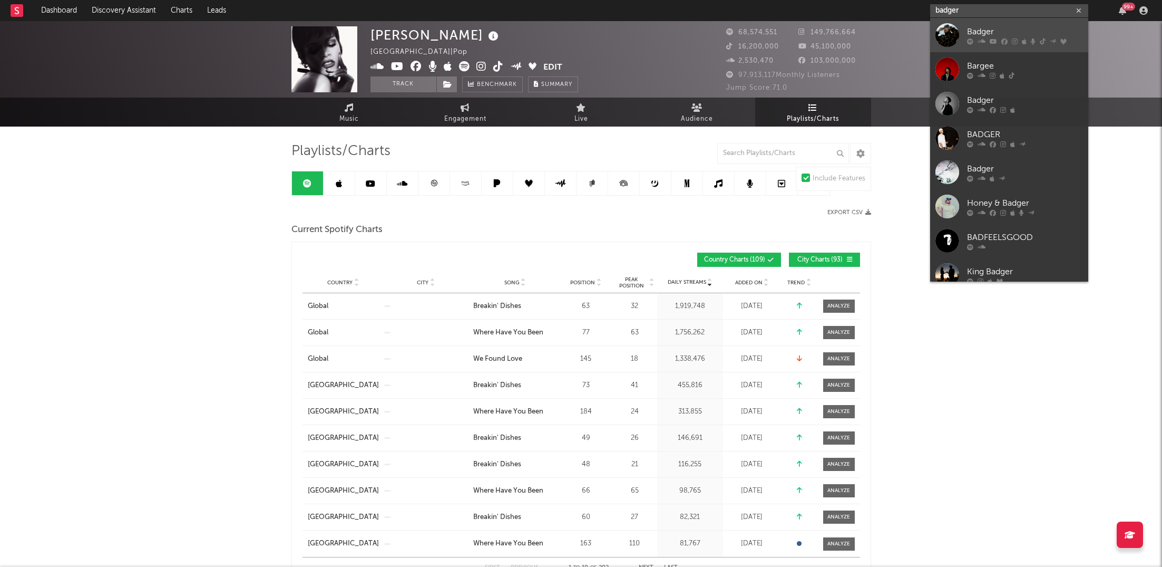
type input "badger"
click at [960, 38] on link "Badger" at bounding box center [1009, 35] width 158 height 34
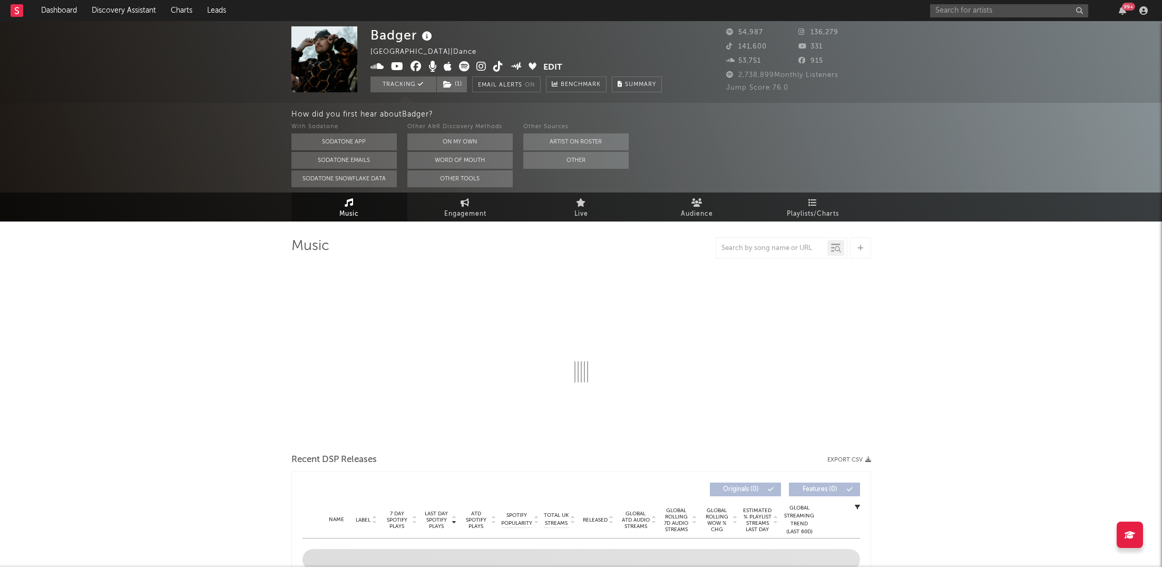
select select "6m"
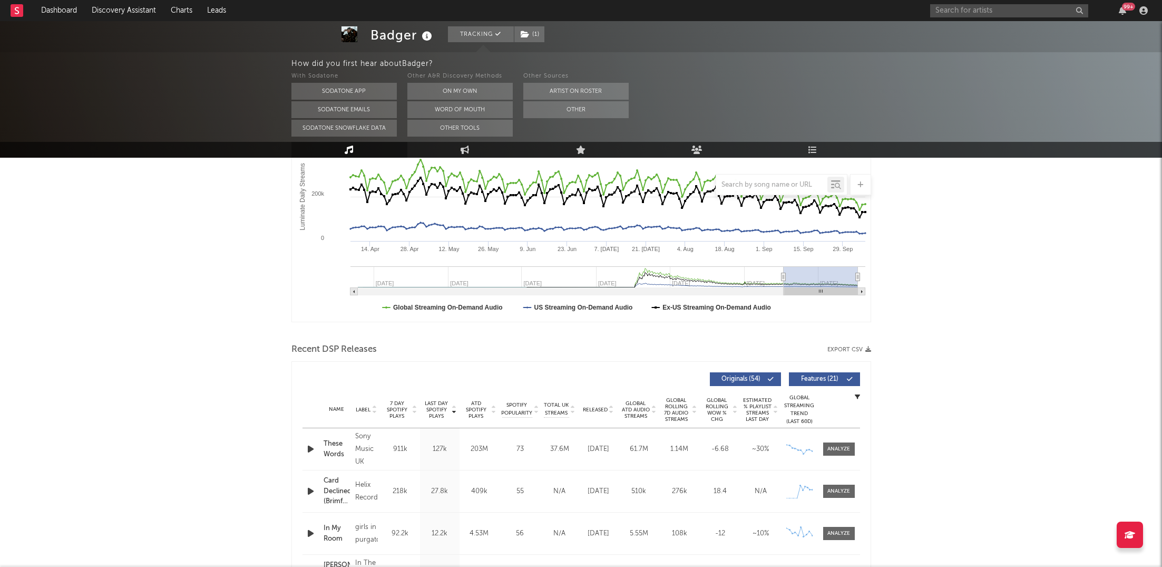
scroll to position [202, 0]
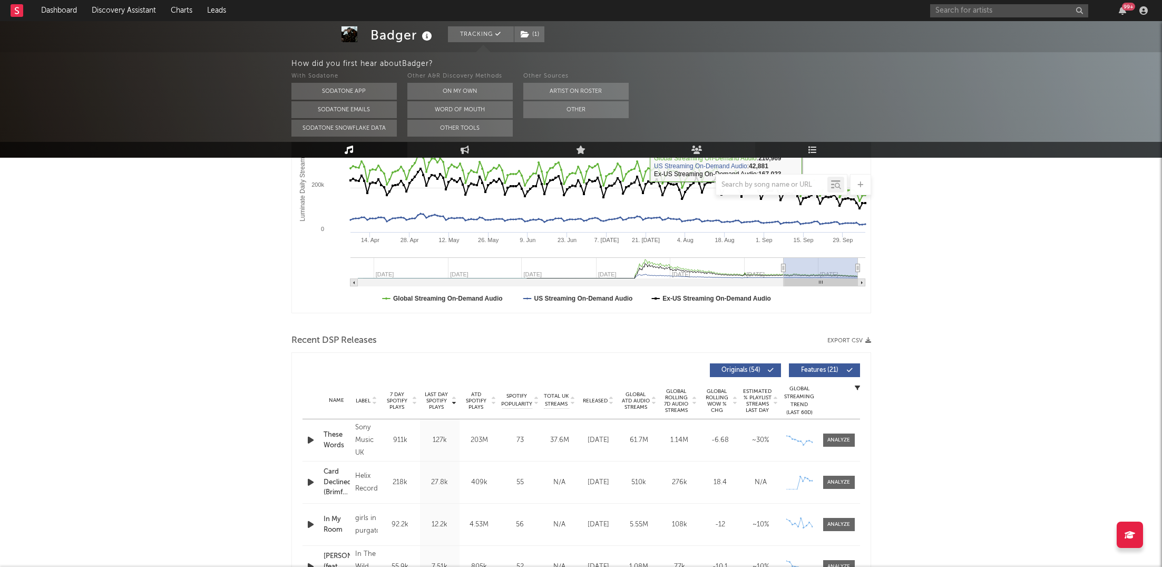
click at [820, 155] on link "Playlists/Charts" at bounding box center [813, 150] width 116 height 16
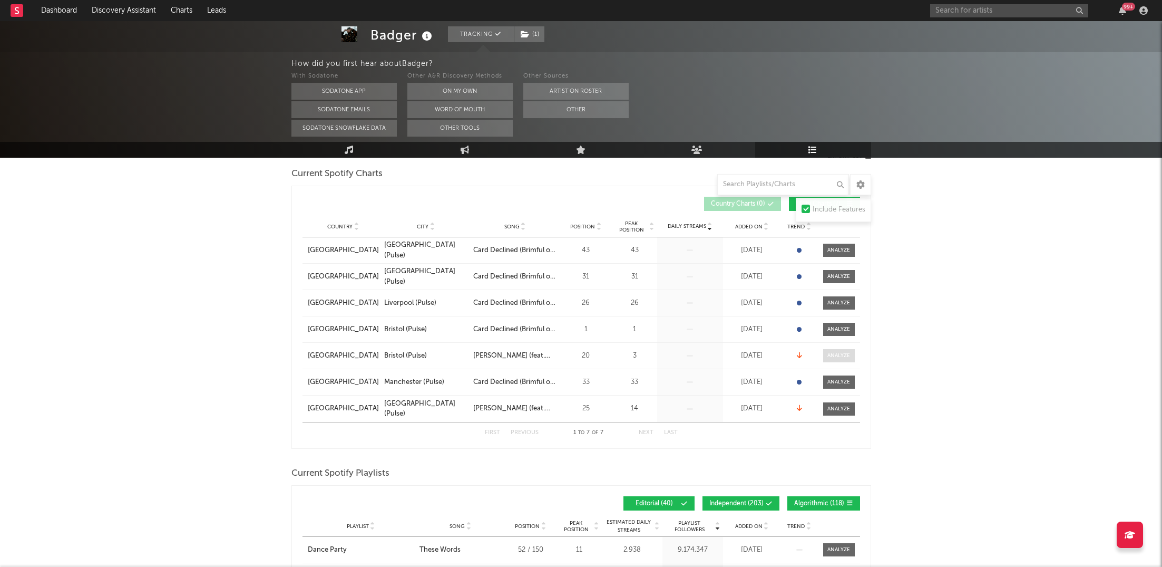
scroll to position [138, 0]
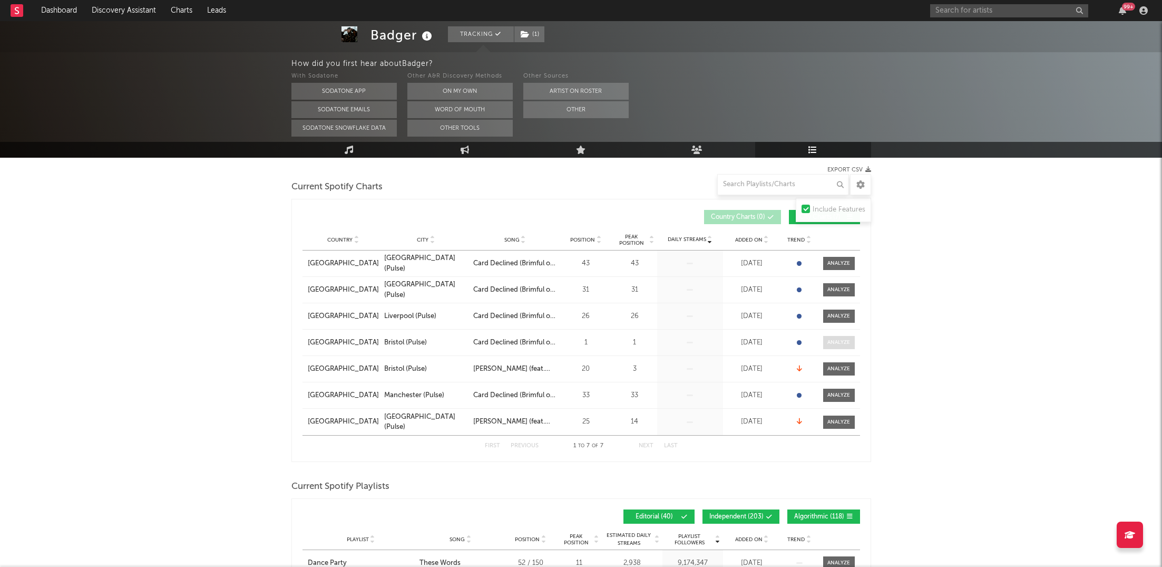
click at [830, 342] on div at bounding box center [838, 342] width 23 height 8
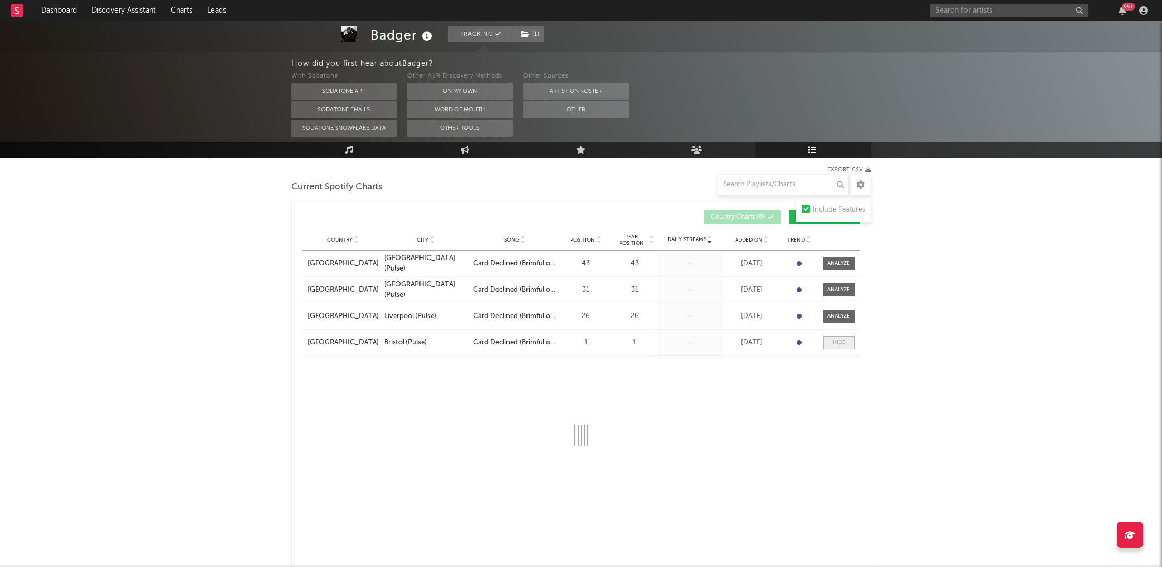
select select "1w"
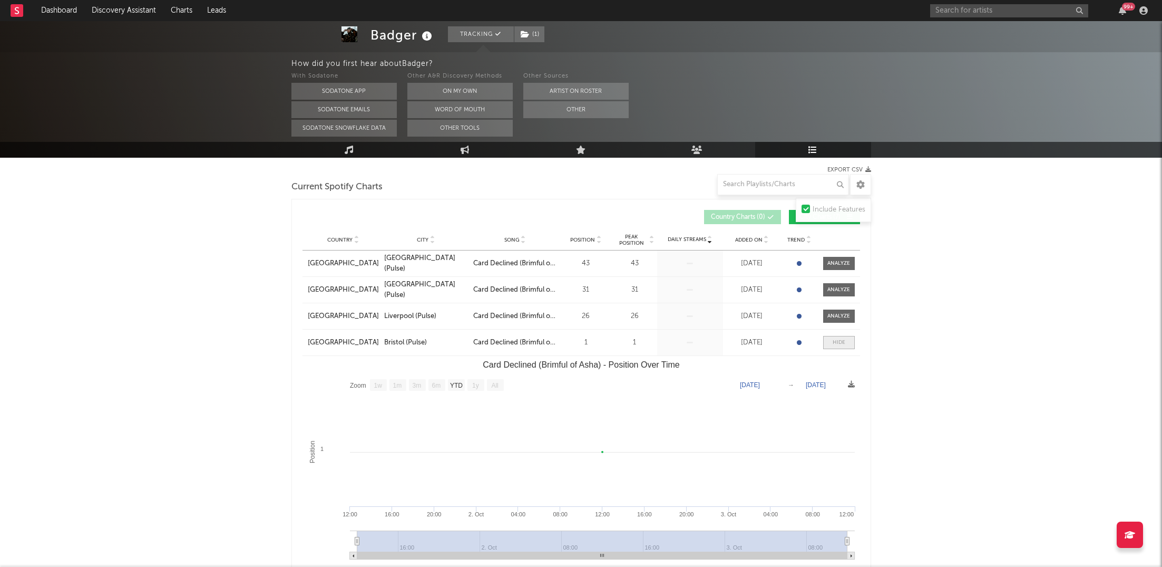
scroll to position [173, 0]
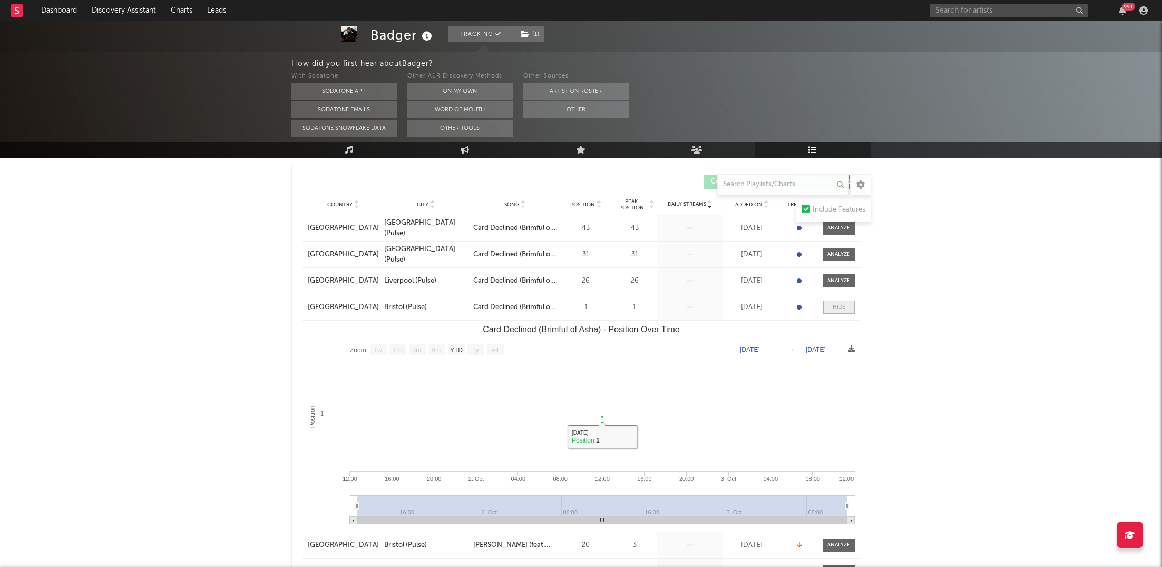
click at [845, 306] on span at bounding box center [839, 306] width 32 height 13
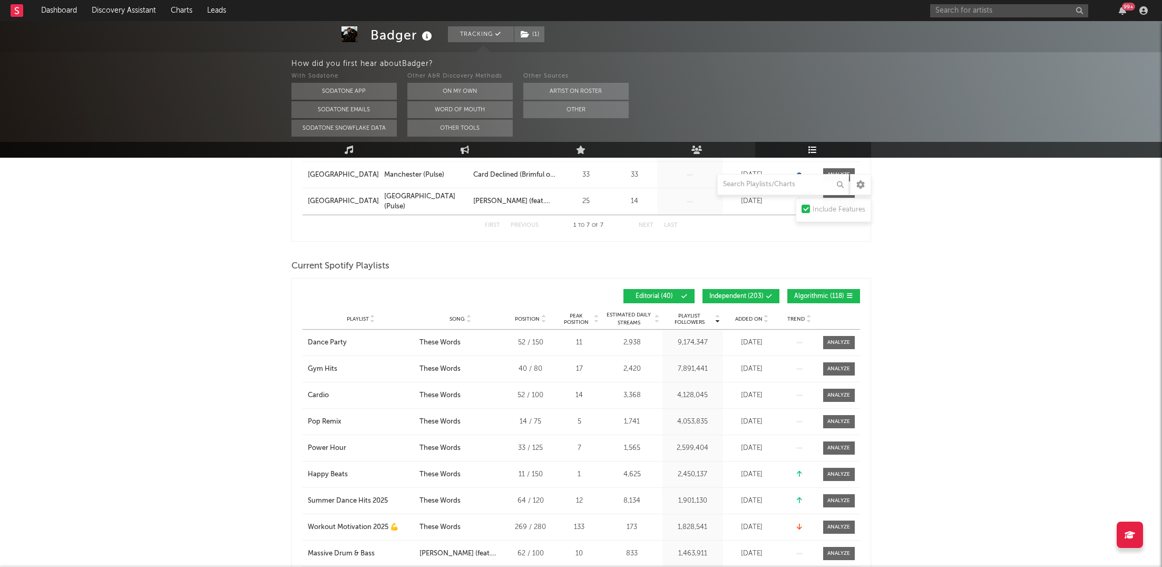
scroll to position [389, 0]
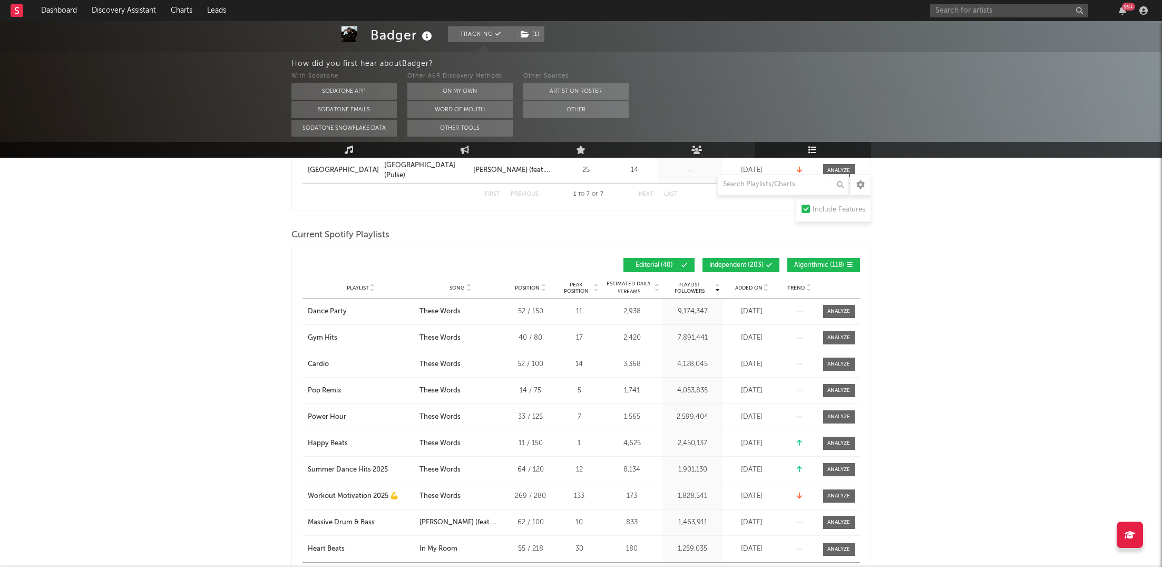
click at [761, 266] on span "Independent ( 203 )" at bounding box center [736, 265] width 54 height 6
click at [824, 258] on button "Algorithmic ( 118 )" at bounding box center [823, 265] width 73 height 14
click at [756, 288] on span "Added On" at bounding box center [748, 288] width 27 height 6
click at [374, 148] on link "Music" at bounding box center [349, 150] width 116 height 16
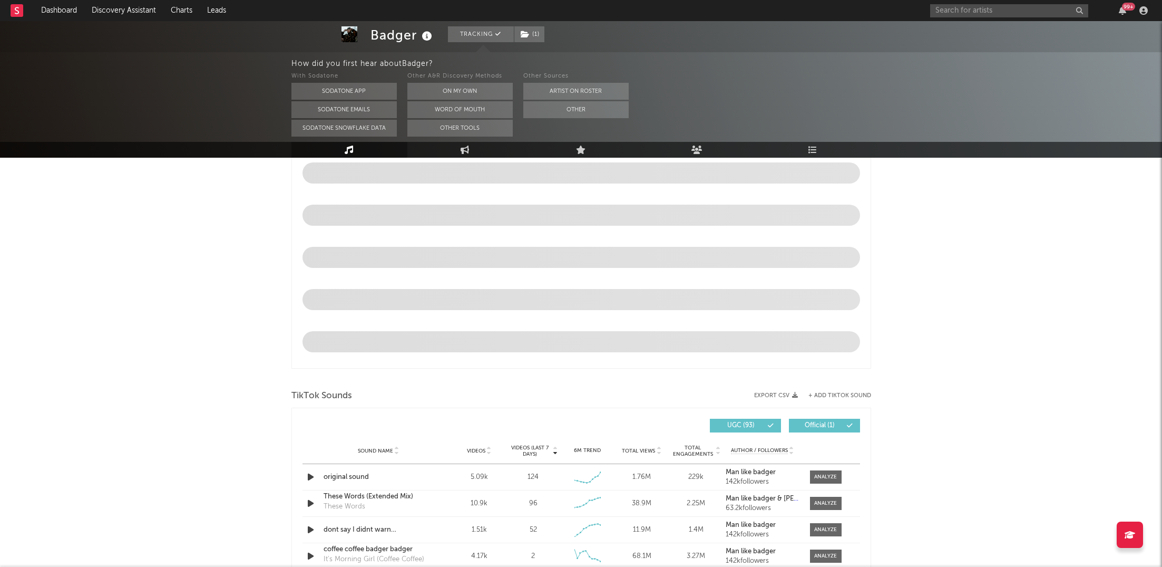
select select "6m"
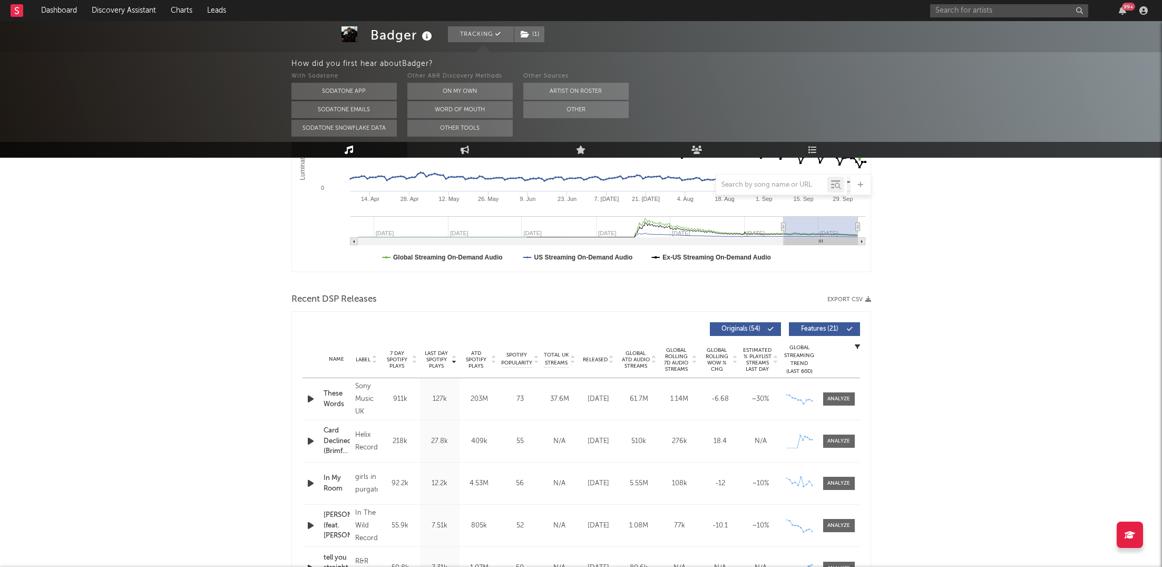
scroll to position [238, 0]
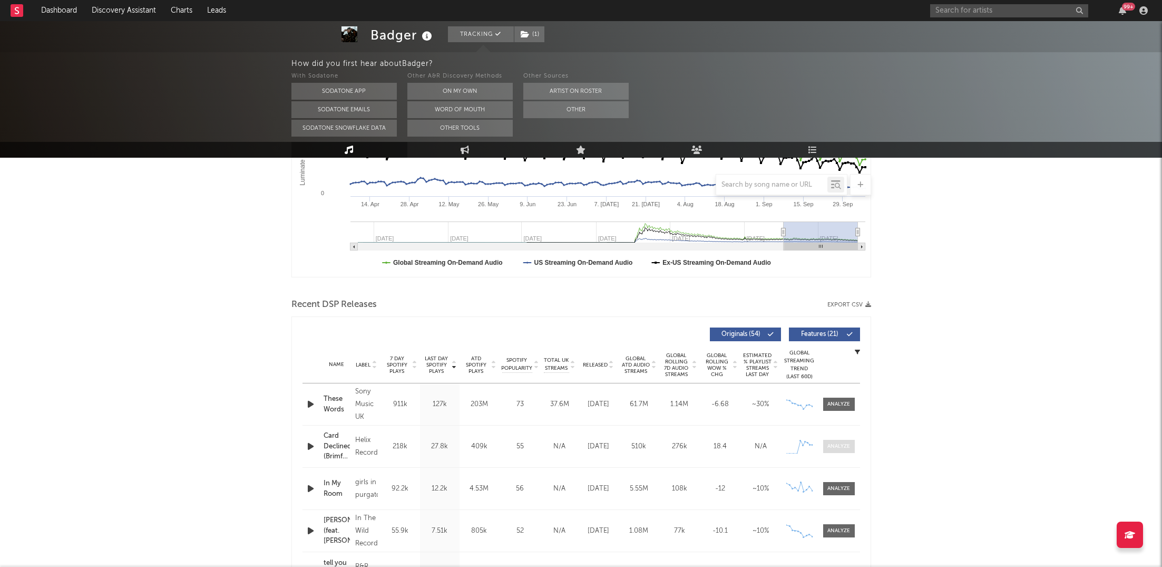
click at [847, 445] on div at bounding box center [838, 446] width 23 height 8
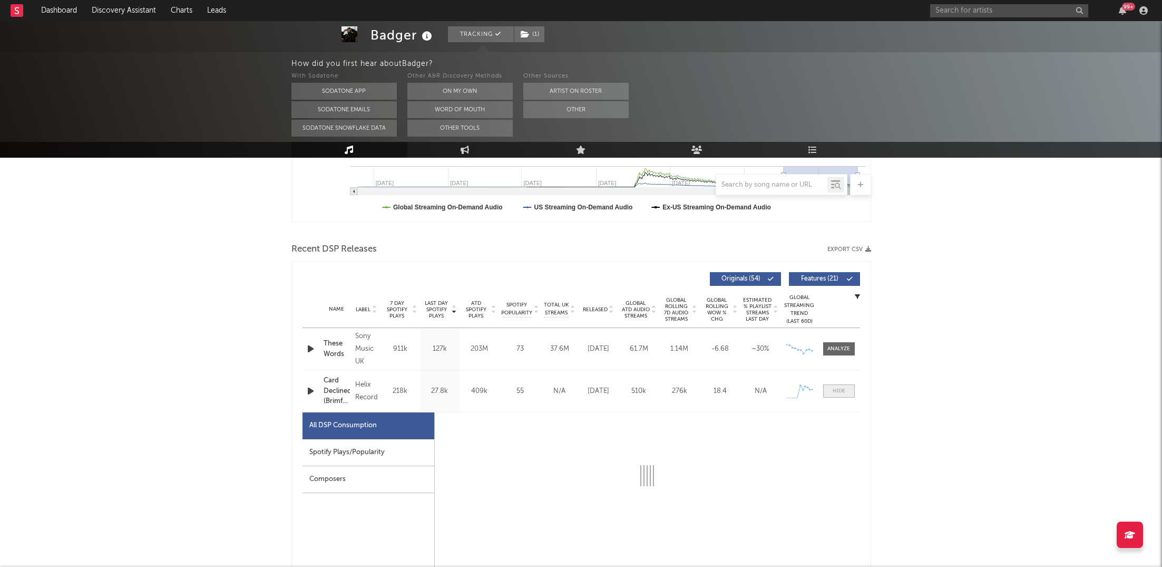
select select "1w"
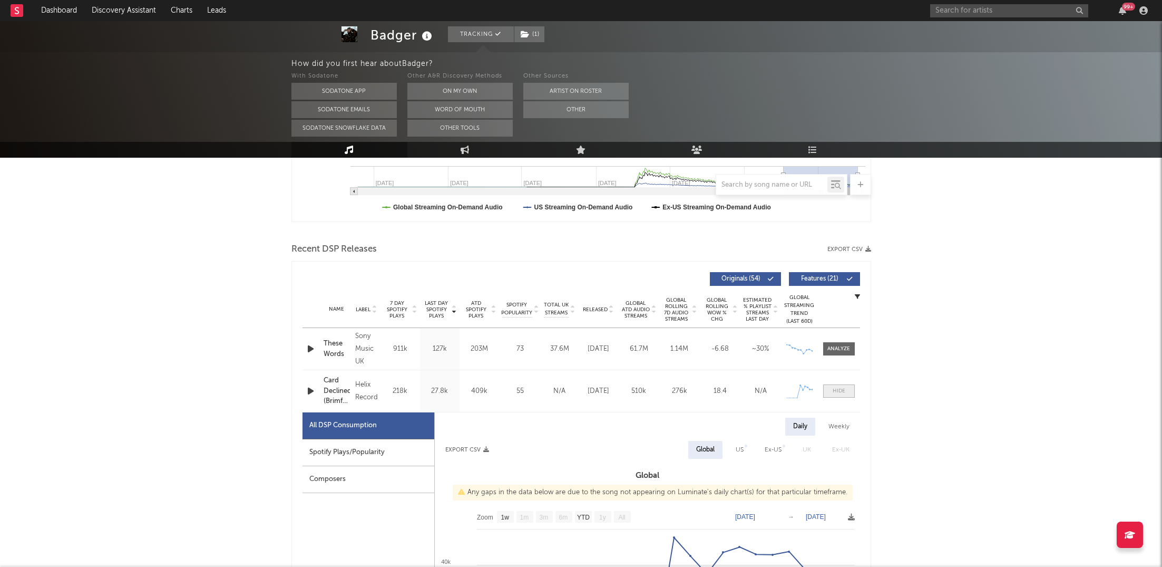
scroll to position [347, 0]
